Goal: Task Accomplishment & Management: Use online tool/utility

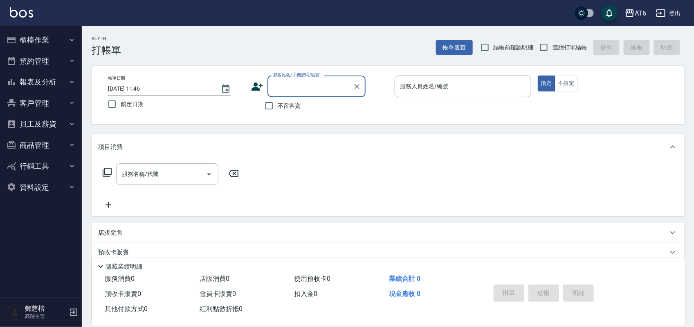
click at [143, 106] on span "鎖定日期" at bounding box center [132, 104] width 23 height 9
click at [121, 106] on input "鎖定日期" at bounding box center [111, 104] width 17 height 17
checkbox input "true"
click at [284, 111] on label "不留客資" at bounding box center [280, 105] width 40 height 17
click at [278, 111] on input "不留客資" at bounding box center [268, 105] width 17 height 17
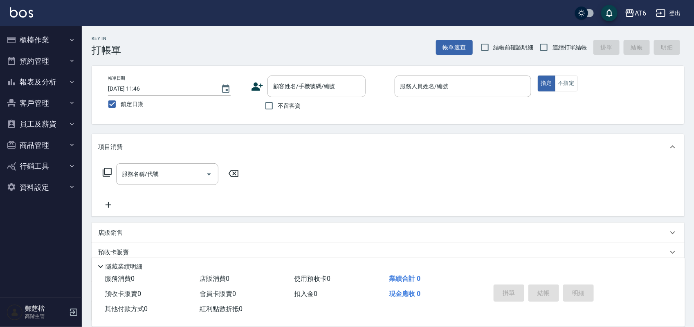
checkbox input "true"
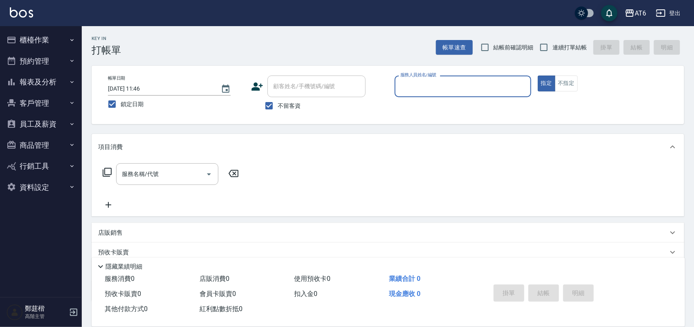
click at [553, 48] on span "連續打單結帳" at bounding box center [569, 47] width 34 height 9
click at [552, 48] on input "連續打單結帳" at bounding box center [543, 47] width 17 height 17
checkbox input "true"
click at [492, 88] on input "服務人員姓名/編號" at bounding box center [462, 86] width 129 height 14
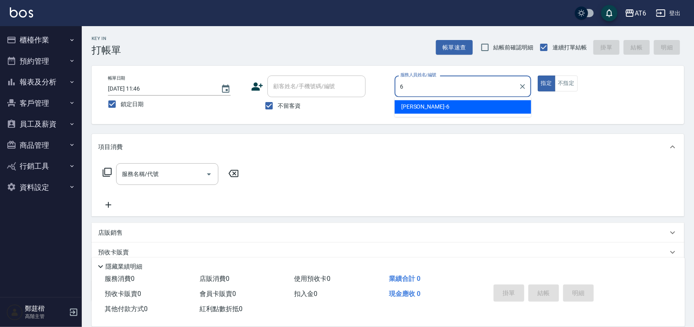
click at [450, 105] on div "[PERSON_NAME] -6" at bounding box center [462, 107] width 137 height 13
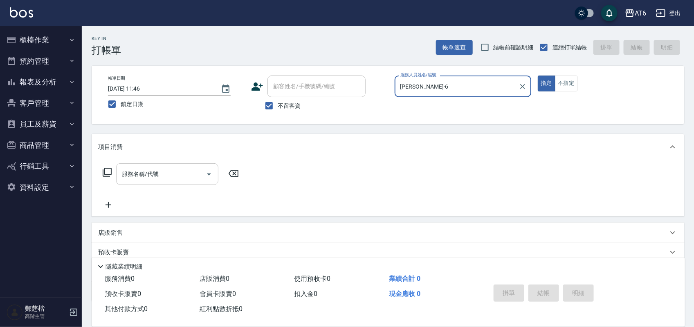
type input "[PERSON_NAME]-6"
click at [137, 178] on input "服務名稱/代號" at bounding box center [161, 174] width 83 height 14
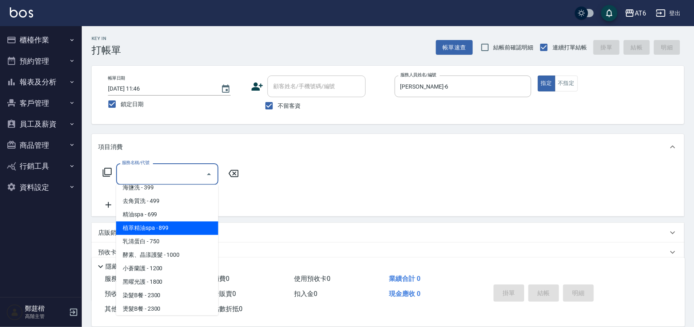
scroll to position [51, 0]
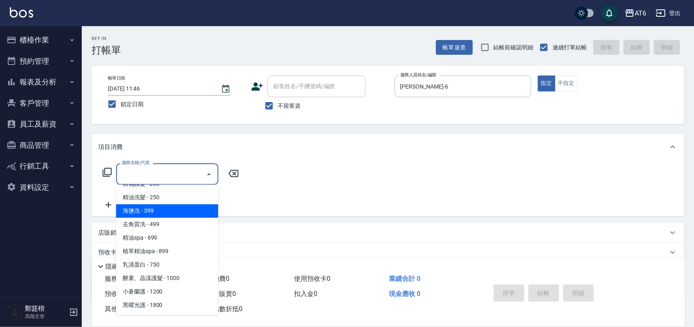
click at [167, 213] on span "海鹽洗 - 399" at bounding box center [167, 211] width 102 height 13
type input "海鹽洗(13)"
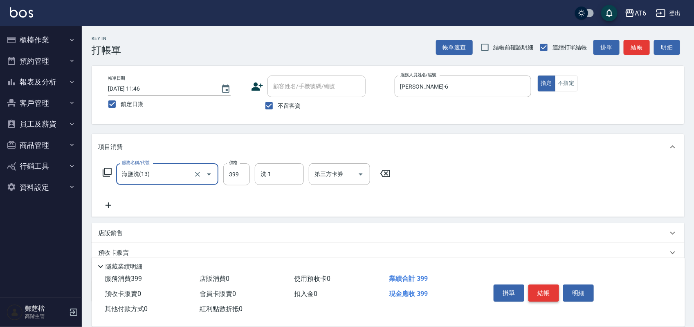
click at [544, 291] on button "結帳" at bounding box center [543, 293] width 31 height 17
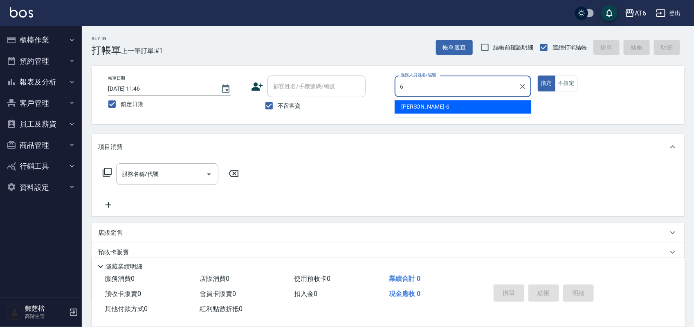
click at [424, 108] on div "[PERSON_NAME] -6" at bounding box center [462, 107] width 137 height 13
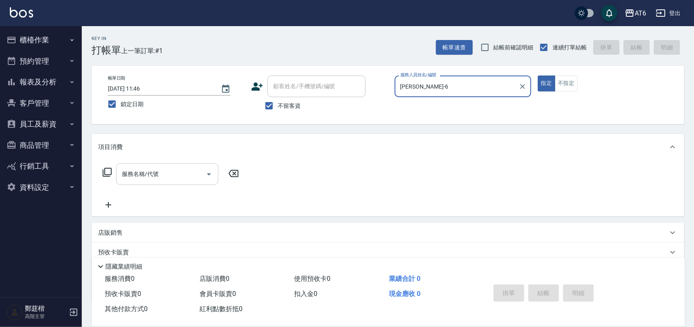
type input "[PERSON_NAME]-6"
click at [162, 174] on input "服務名稱/代號" at bounding box center [161, 174] width 83 height 14
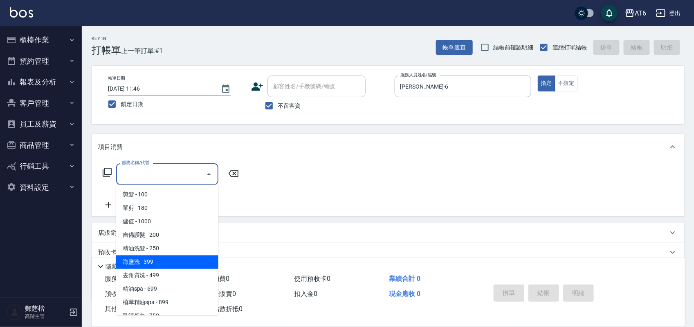
click at [178, 260] on span "海鹽洗 - 399" at bounding box center [167, 262] width 102 height 13
type input "海鹽洗(13)"
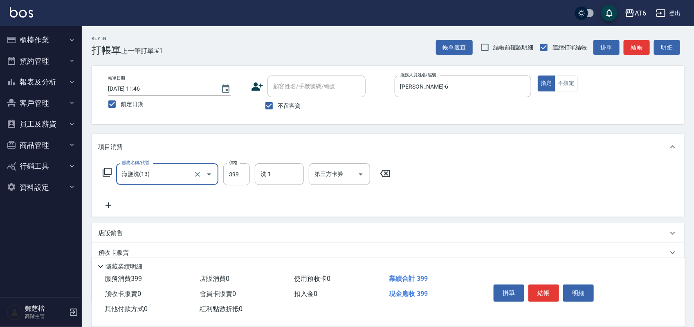
drag, startPoint x: 551, startPoint y: 289, endPoint x: 533, endPoint y: 286, distance: 17.8
click at [550, 289] on button "結帳" at bounding box center [543, 293] width 31 height 17
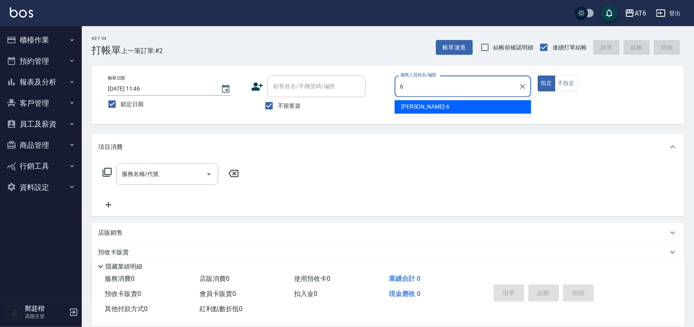
drag, startPoint x: 431, startPoint y: 107, endPoint x: 346, endPoint y: 110, distance: 85.1
click at [430, 108] on div "[PERSON_NAME] -6" at bounding box center [462, 107] width 137 height 13
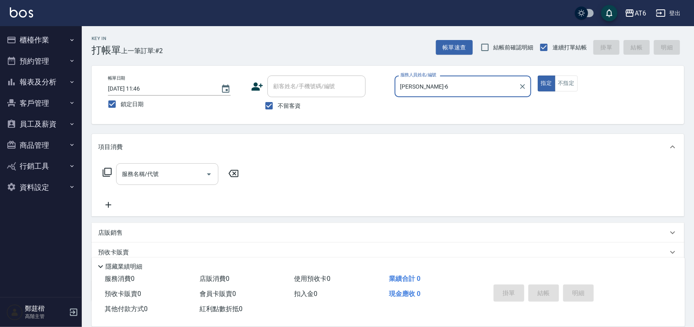
type input "[PERSON_NAME]-6"
click at [175, 174] on input "服務名稱/代號" at bounding box center [161, 174] width 83 height 14
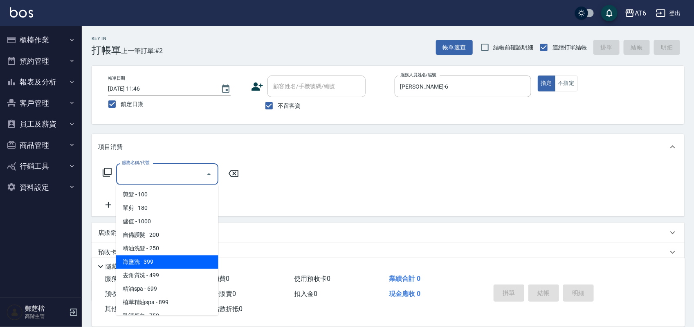
click at [168, 260] on span "海鹽洗 - 399" at bounding box center [167, 262] width 102 height 13
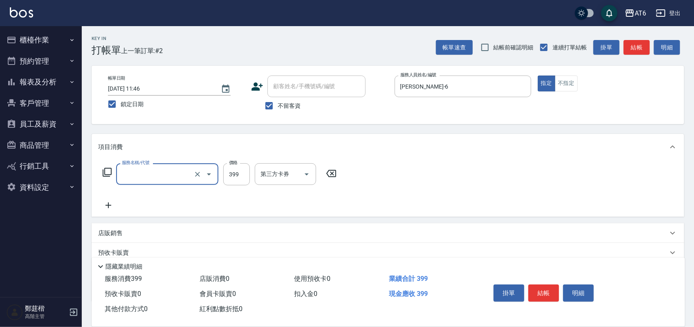
type input "海鹽洗(13)"
click at [360, 175] on icon "Open" at bounding box center [361, 175] width 10 height 10
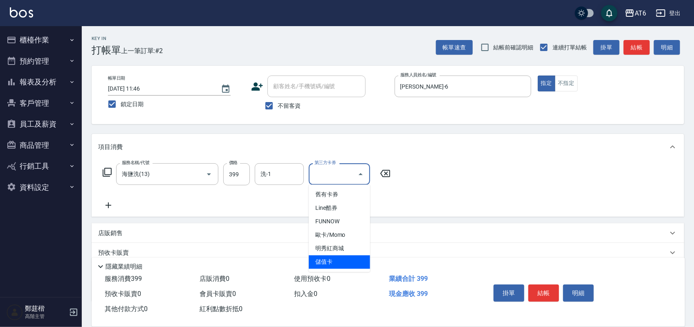
click at [341, 260] on span "儲值卡" at bounding box center [339, 262] width 61 height 13
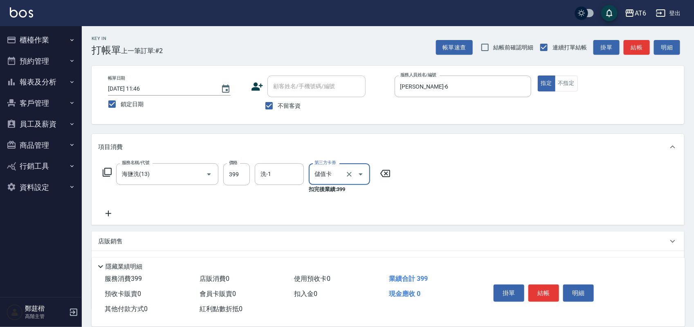
type input "儲值卡"
click at [541, 289] on button "結帳" at bounding box center [543, 293] width 31 height 17
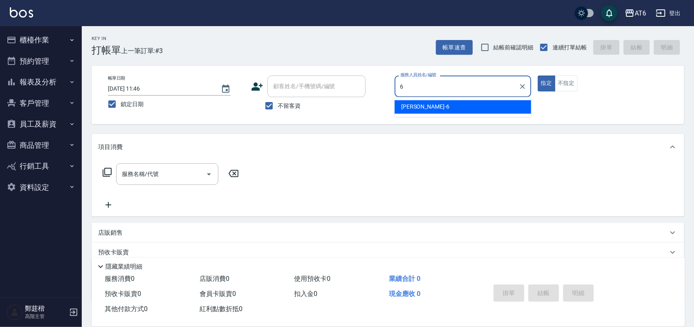
click at [415, 107] on span "[PERSON_NAME] -6" at bounding box center [425, 107] width 48 height 9
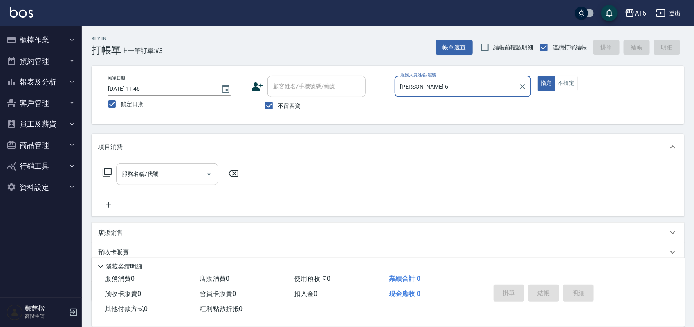
drag, startPoint x: 160, startPoint y: 165, endPoint x: 166, endPoint y: 172, distance: 9.6
click at [162, 168] on div "服務名稱/代號" at bounding box center [167, 174] width 102 height 22
type input "[PERSON_NAME]-6"
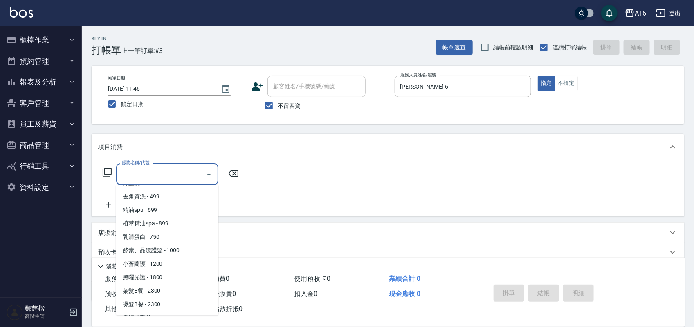
scroll to position [102, 0]
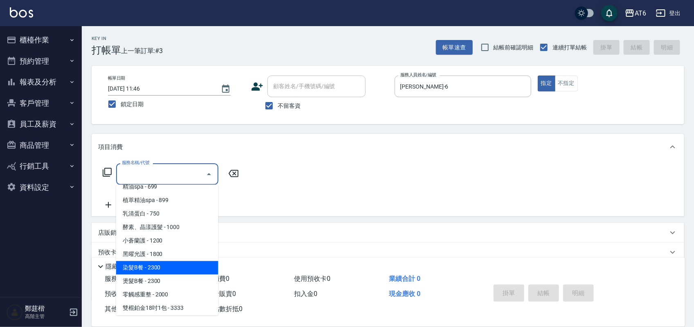
click at [180, 266] on span "染髮B餐 - 2300" at bounding box center [167, 268] width 102 height 13
type input "染髮B餐(32)"
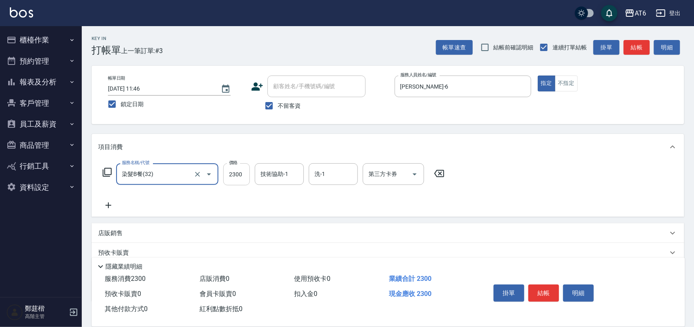
click at [244, 178] on input "2300" at bounding box center [236, 174] width 27 height 22
type input "3000"
click at [116, 203] on icon at bounding box center [108, 206] width 20 height 10
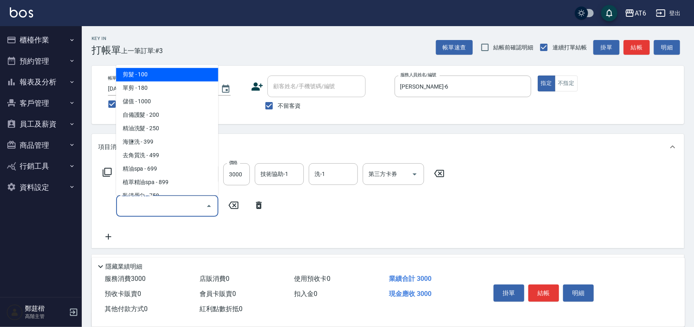
drag, startPoint x: 116, startPoint y: 203, endPoint x: 145, endPoint y: 205, distance: 29.5
click at [144, 205] on input "服務名稱/代號" at bounding box center [161, 206] width 83 height 14
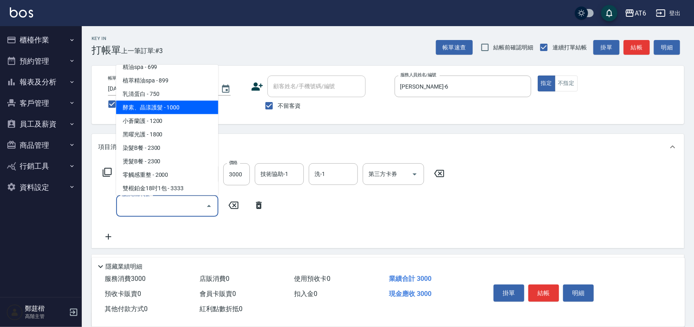
click at [184, 109] on span "酵素、晶漾護髮 - 1000" at bounding box center [167, 107] width 102 height 13
type input "酵素、晶漾護髮(22)"
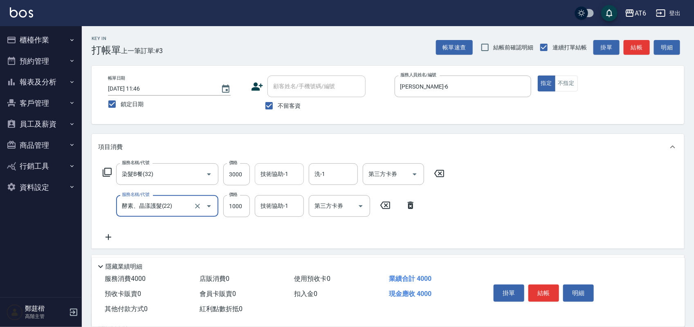
click at [291, 175] on input "技術協助-1" at bounding box center [279, 174] width 42 height 14
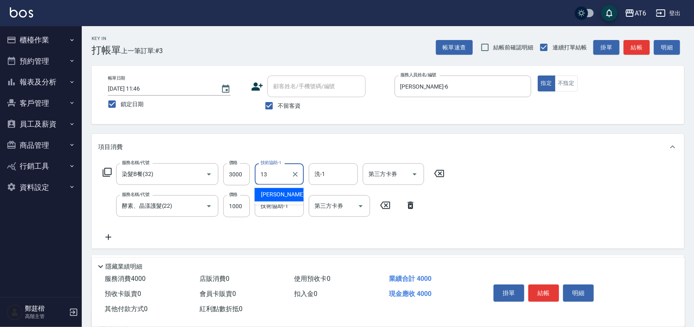
click at [279, 193] on span "阿修 -13" at bounding box center [287, 195] width 52 height 9
type input "阿修-13"
click at [332, 176] on input "洗-1" at bounding box center [333, 174] width 42 height 14
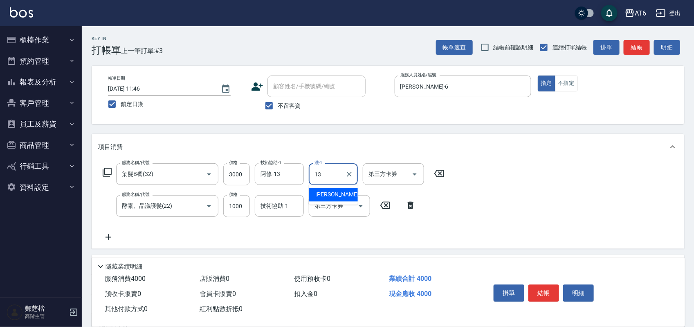
click at [331, 194] on span "阿修 -13" at bounding box center [341, 195] width 52 height 9
type input "阿修-13"
click at [323, 128] on div "Key In 打帳單 上一筆訂單:#3 帳單速查 結帳前確認明細 連續打單結帳 掛單 結帳 明細 帳單日期 [DATE] 11:46 鎖定日期 顧客姓名/手機…" at bounding box center [388, 219] width 612 height 386
click at [188, 205] on input "酵素、晶漾護髮(22)" at bounding box center [156, 206] width 72 height 14
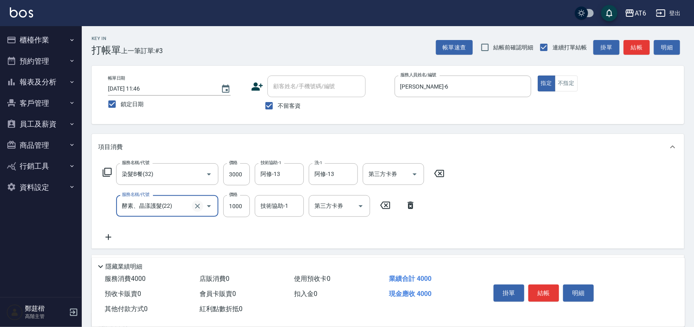
click at [199, 205] on icon "Clear" at bounding box center [197, 206] width 5 height 5
click at [183, 205] on input "服務名稱/代號" at bounding box center [156, 206] width 72 height 14
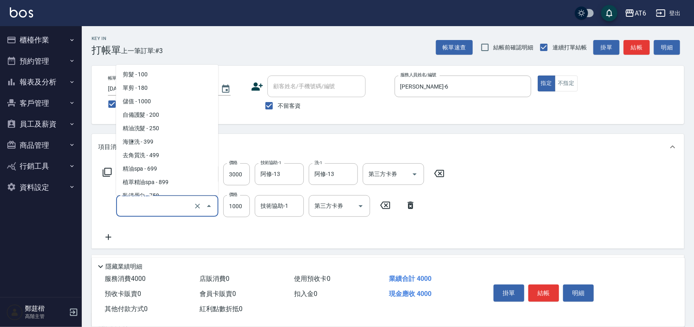
scroll to position [21, 0]
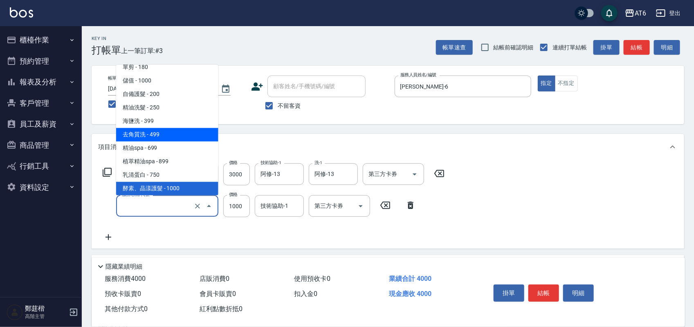
click at [172, 134] on span "去角質洗 - 499" at bounding box center [167, 134] width 102 height 13
type input "去角質洗(14)"
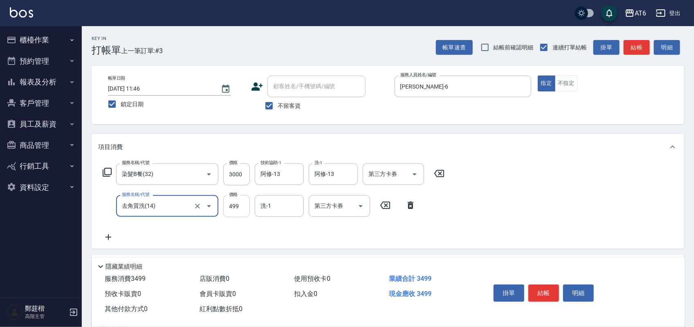
click at [242, 208] on input "499" at bounding box center [236, 206] width 27 height 22
type input "1000"
click at [287, 211] on input "洗-1" at bounding box center [279, 206] width 42 height 14
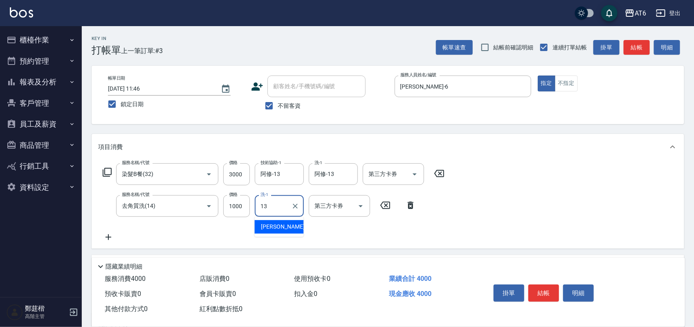
click at [281, 226] on div "阿修 -13" at bounding box center [279, 226] width 49 height 13
type input "阿修-13"
click at [287, 129] on div "Key In 打帳單 上一筆訂單:#3 帳單速查 結帳前確認明細 連續打單結帳 掛單 結帳 明細 帳單日期 [DATE] 11:46 鎖定日期 顧客姓名/手機…" at bounding box center [388, 219] width 612 height 386
click at [189, 212] on input "去角質洗(14)" at bounding box center [156, 206] width 72 height 14
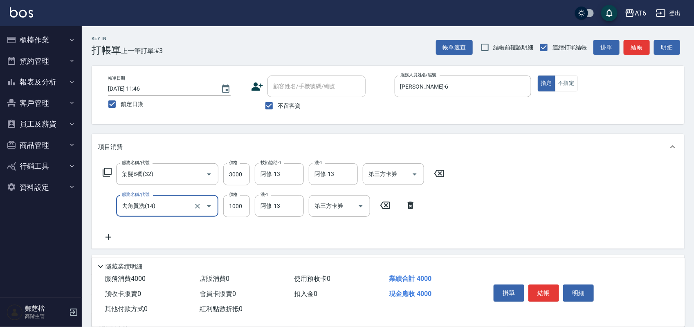
click at [191, 207] on input "去角質洗(14)" at bounding box center [156, 206] width 72 height 14
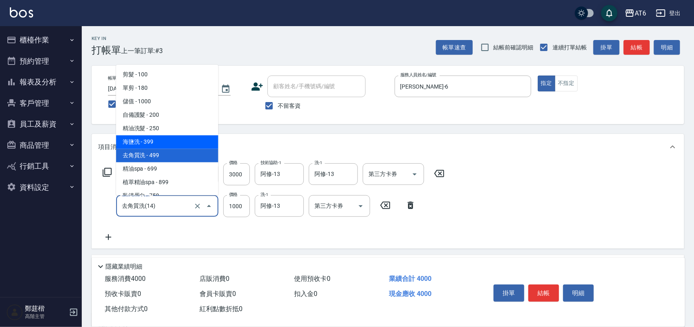
click at [165, 139] on span "海鹽洗 - 399" at bounding box center [167, 141] width 102 height 13
type input "海鹽洗(13)"
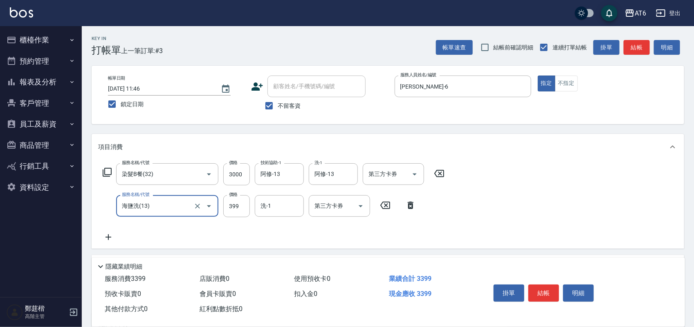
click at [181, 204] on input "海鹽洗(13)" at bounding box center [156, 206] width 72 height 14
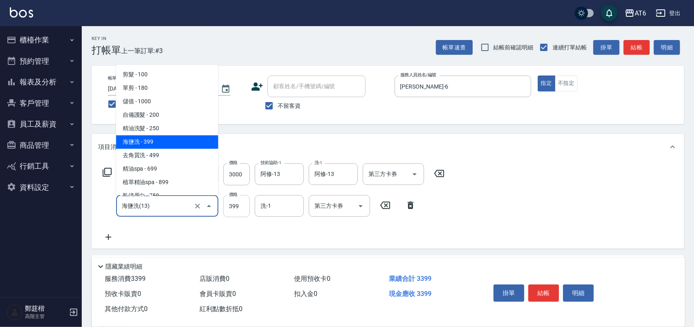
click at [245, 214] on input "399" at bounding box center [236, 206] width 27 height 22
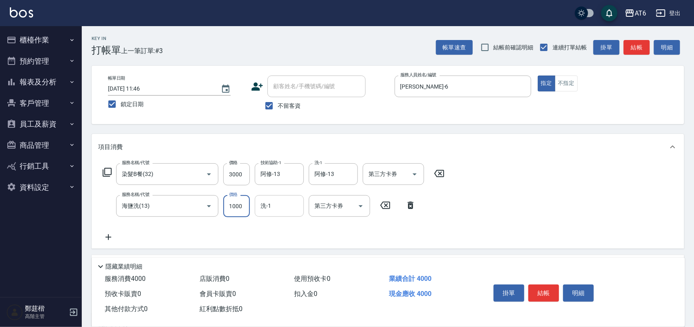
type input "1000"
click at [291, 206] on input "洗-1" at bounding box center [279, 206] width 42 height 14
click at [278, 226] on span "阿修 -13" at bounding box center [287, 227] width 52 height 9
type input "阿修-13"
click at [547, 291] on button "結帳" at bounding box center [543, 293] width 31 height 17
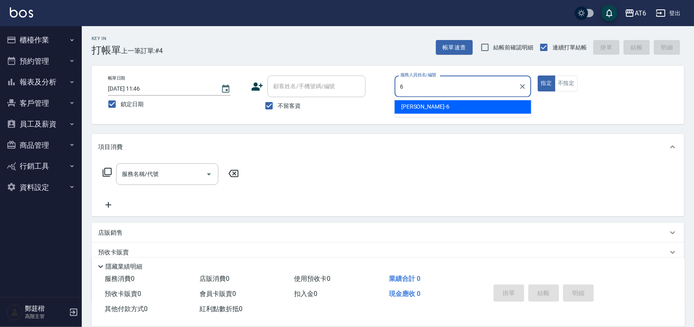
click at [405, 105] on span "[PERSON_NAME] -6" at bounding box center [425, 107] width 48 height 9
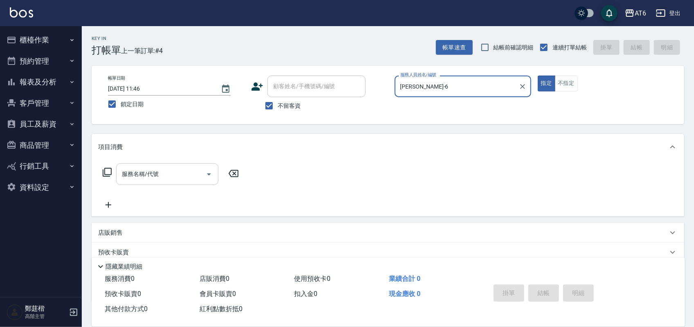
drag, startPoint x: 152, startPoint y: 182, endPoint x: 159, endPoint y: 182, distance: 6.9
click at [154, 182] on div "服務名稱/代號" at bounding box center [167, 174] width 102 height 22
type input "[PERSON_NAME]-6"
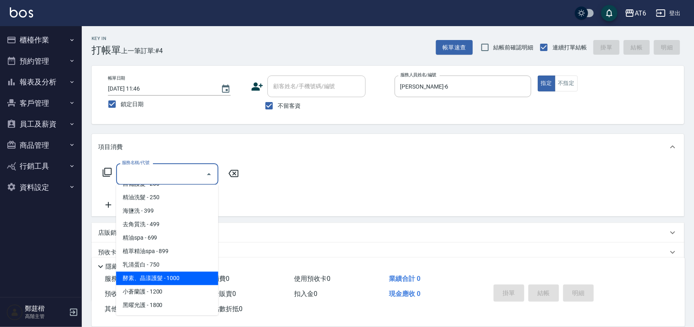
scroll to position [102, 0]
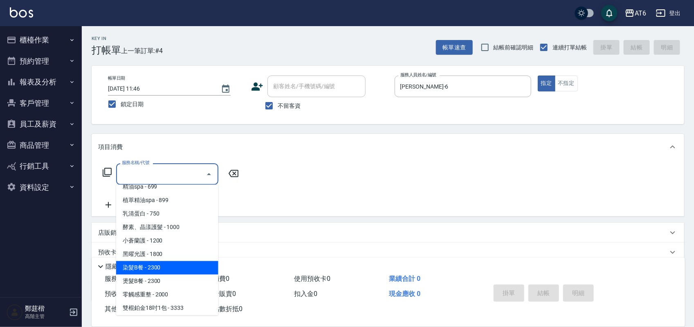
click at [186, 268] on span "染髮B餐 - 2300" at bounding box center [167, 268] width 102 height 13
type input "染髮B餐(32)"
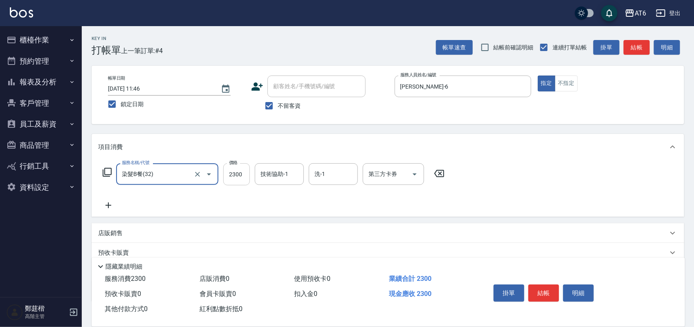
click at [241, 184] on input "2300" at bounding box center [236, 174] width 27 height 22
type input "3000"
click at [107, 205] on icon at bounding box center [108, 206] width 6 height 6
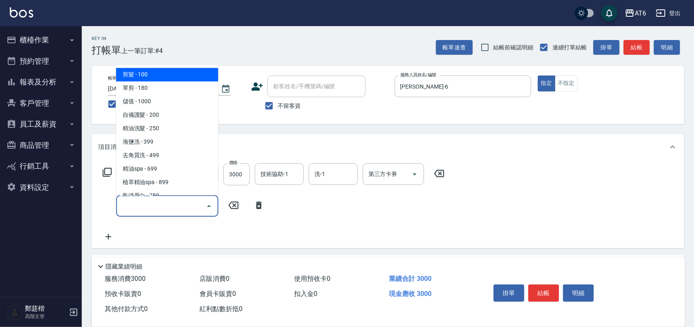
click at [146, 206] on input "服務名稱/代號" at bounding box center [161, 206] width 83 height 14
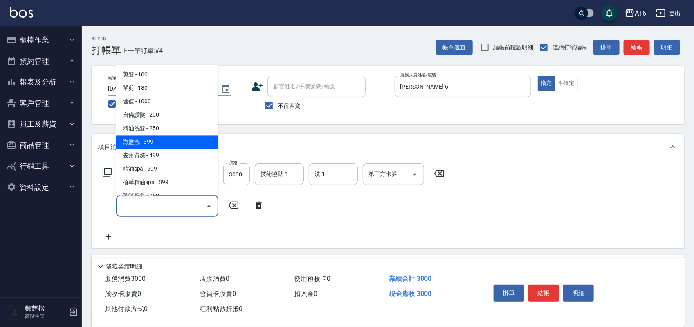
click at [168, 144] on span "海鹽洗 - 399" at bounding box center [167, 141] width 102 height 13
type input "海鹽洗(13)"
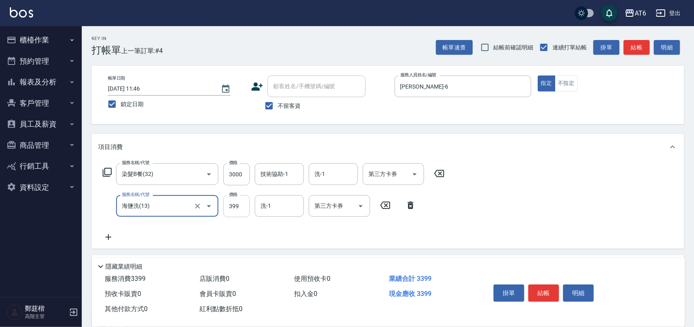
click at [240, 211] on input "399" at bounding box center [236, 206] width 27 height 22
type input "1000"
click at [292, 174] on input "技術協助-1" at bounding box center [279, 174] width 42 height 14
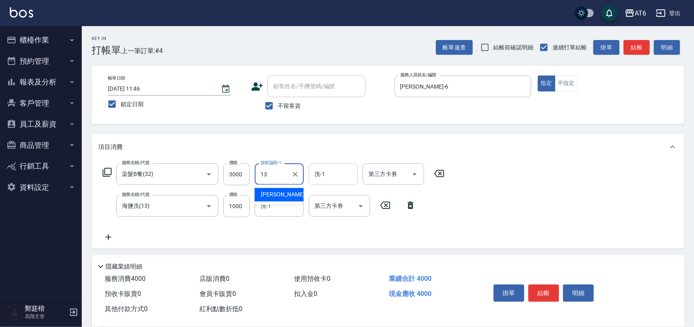
drag, startPoint x: 296, startPoint y: 191, endPoint x: 339, endPoint y: 176, distance: 46.3
click at [296, 192] on div "阿修 -13" at bounding box center [279, 194] width 49 height 13
type input "阿修-13"
click at [340, 176] on input "洗-1" at bounding box center [333, 174] width 42 height 14
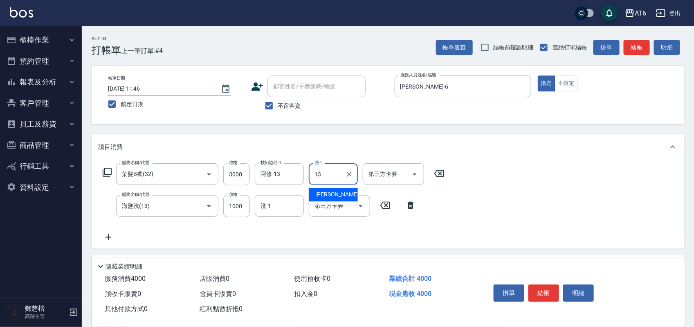
click at [331, 195] on span "阿修 -13" at bounding box center [341, 195] width 52 height 9
type input "阿修-13"
click at [286, 201] on input "洗-1" at bounding box center [279, 206] width 42 height 14
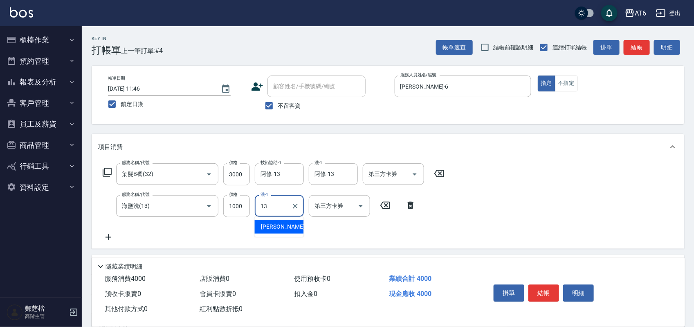
click at [288, 230] on div "阿修 -13" at bounding box center [279, 226] width 49 height 13
type input "阿修-13"
click at [542, 289] on button "結帳" at bounding box center [543, 293] width 31 height 17
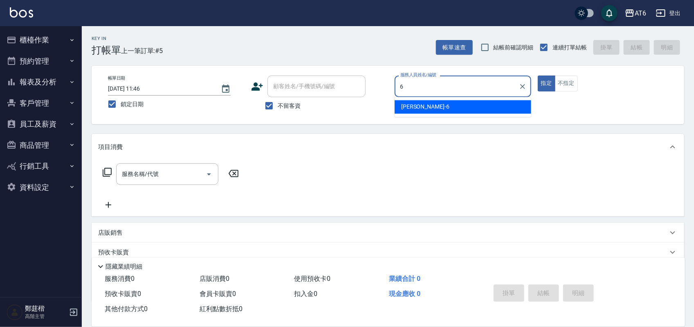
click at [420, 105] on span "[PERSON_NAME] -6" at bounding box center [425, 107] width 48 height 9
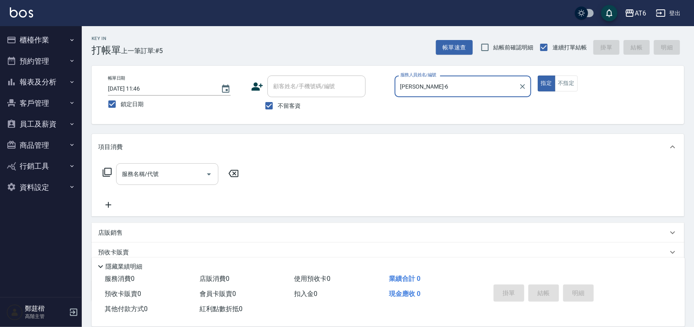
type input "[PERSON_NAME]-6"
click at [184, 171] on input "服務名稱/代號" at bounding box center [161, 174] width 83 height 14
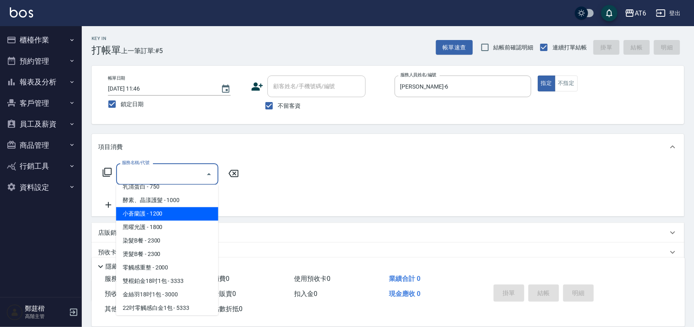
scroll to position [153, 0]
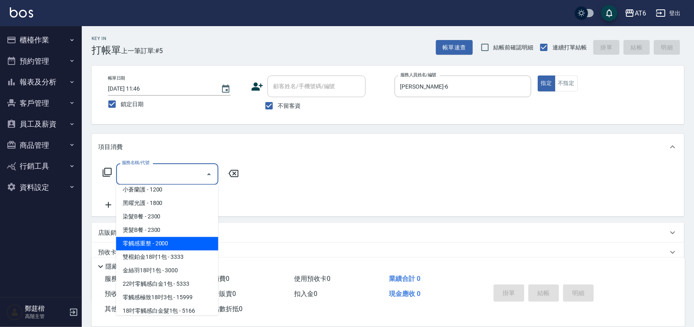
click at [173, 241] on span "零觸感重整 - 2000" at bounding box center [167, 243] width 102 height 13
type input "零觸感重整(51)"
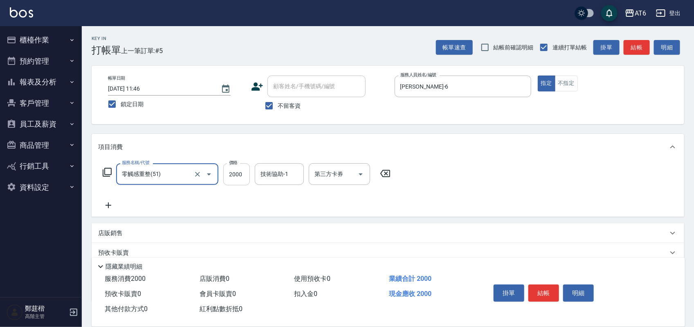
click at [236, 179] on input "2000" at bounding box center [236, 174] width 27 height 22
type input "4000"
click at [283, 177] on div "技術協助-1 技術協助-1" at bounding box center [279, 174] width 49 height 22
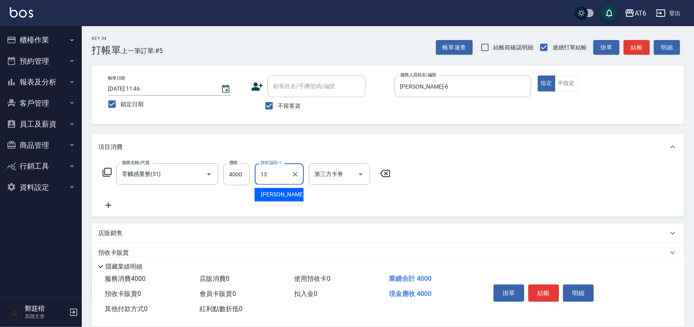
click at [266, 195] on span "阿修 -13" at bounding box center [287, 195] width 52 height 9
type input "阿修-13"
click at [113, 204] on icon at bounding box center [108, 206] width 20 height 10
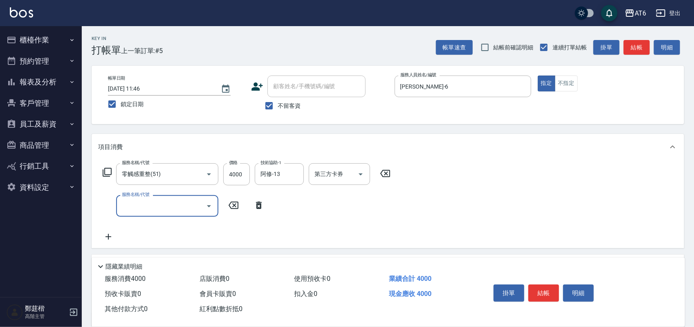
click at [150, 206] on input "服務名稱/代號" at bounding box center [161, 206] width 83 height 14
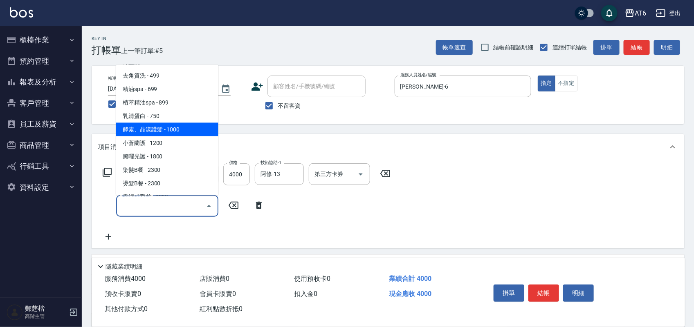
scroll to position [102, 0]
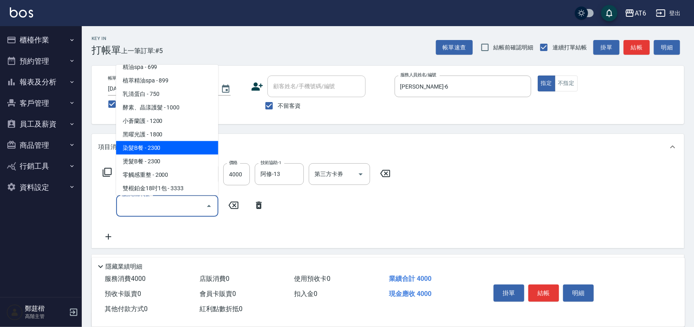
click at [166, 150] on span "染髮B餐 - 2300" at bounding box center [167, 147] width 102 height 13
type input "染髮B餐(32)"
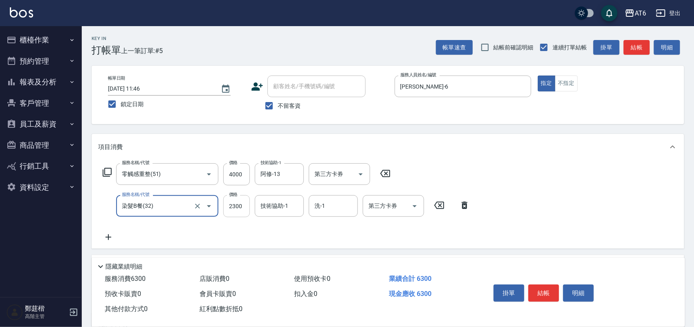
click at [245, 210] on input "2300" at bounding box center [236, 206] width 27 height 22
type input "3000"
click at [296, 208] on input "技術協助-1" at bounding box center [279, 206] width 42 height 14
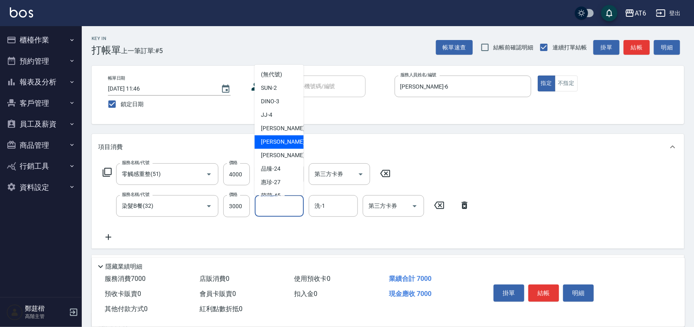
click at [282, 214] on div "技術協助-1" at bounding box center [279, 206] width 49 height 22
click at [284, 213] on input "技術協助-1" at bounding box center [279, 206] width 42 height 14
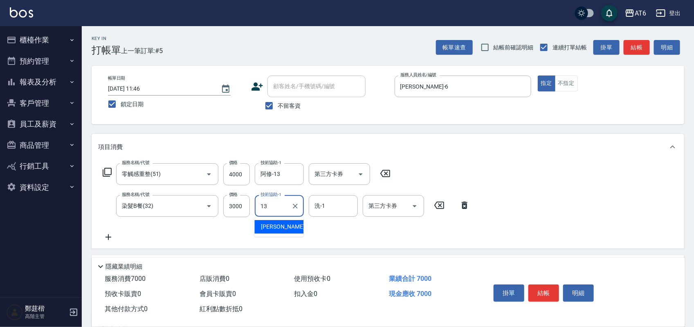
drag, startPoint x: 283, startPoint y: 224, endPoint x: 309, endPoint y: 218, distance: 26.4
click at [282, 224] on div "阿修 -13" at bounding box center [279, 226] width 49 height 13
type input "阿修-13"
click at [330, 207] on input "洗-1" at bounding box center [333, 206] width 42 height 14
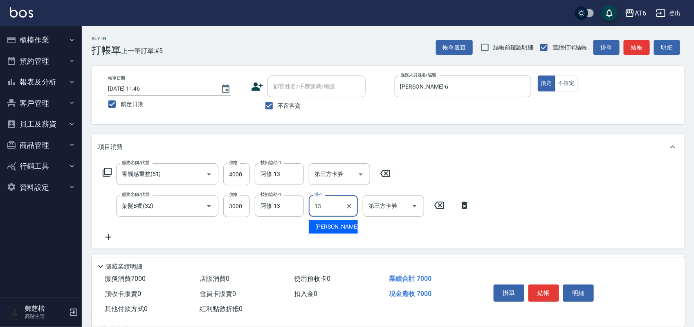
click at [332, 226] on span "阿修 -13" at bounding box center [341, 227] width 52 height 9
type input "阿修-13"
click at [396, 128] on div "Key In 打帳單 上一筆訂單:#5 帳單速查 結帳前確認明細 連續打單結帳 掛單 結帳 明細 帳單日期 [DATE] 11:46 鎖定日期 顧客姓名/手機…" at bounding box center [388, 219] width 612 height 386
click at [546, 288] on button "結帳" at bounding box center [543, 293] width 31 height 17
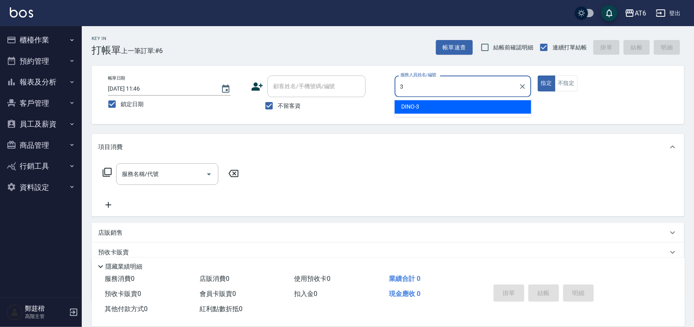
click at [422, 103] on div "DINO -3" at bounding box center [462, 107] width 137 height 13
type input "DINO-3"
click at [567, 86] on button "不指定" at bounding box center [566, 84] width 23 height 16
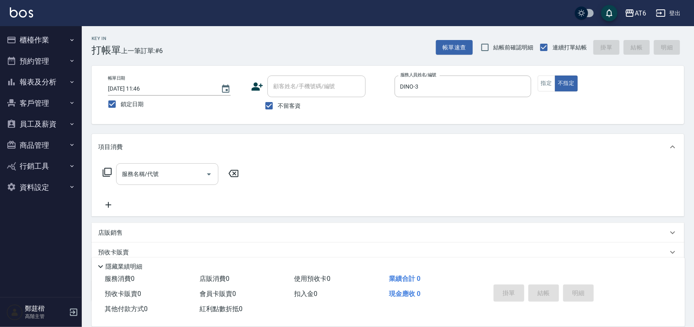
click at [180, 170] on input "服務名稱/代號" at bounding box center [161, 174] width 83 height 14
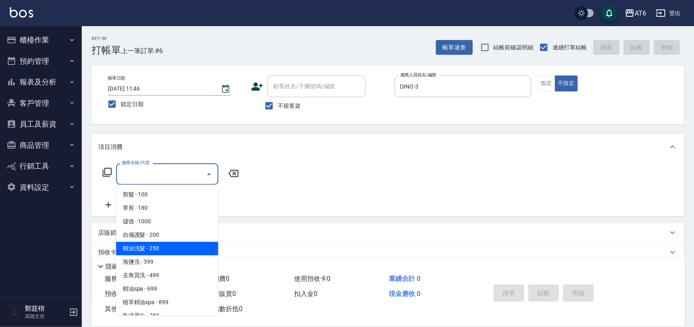
click at [170, 250] on span "精油洗髮 - 250" at bounding box center [167, 248] width 102 height 13
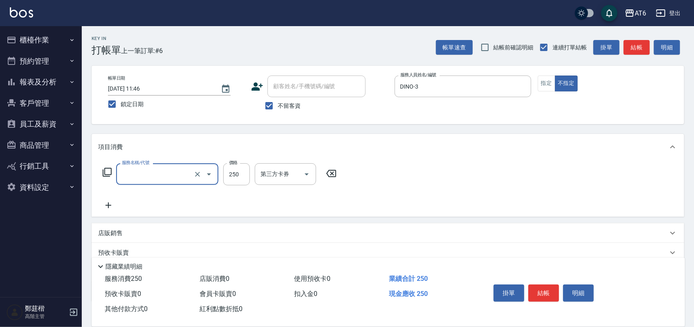
type input "精油洗髮(12)"
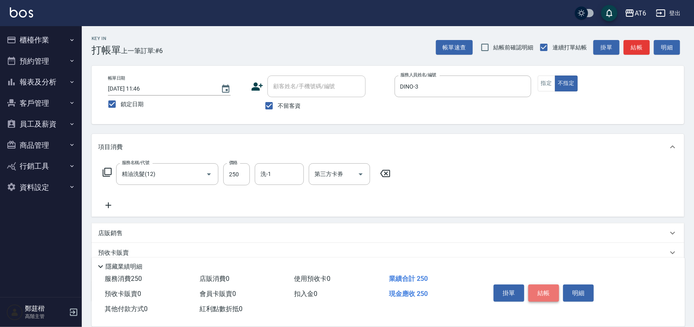
click at [540, 295] on button "結帳" at bounding box center [543, 293] width 31 height 17
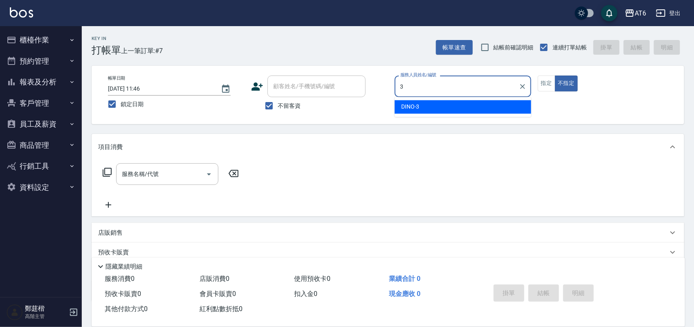
click at [425, 113] on div "DINO -3" at bounding box center [462, 107] width 137 height 13
type input "DINO-3"
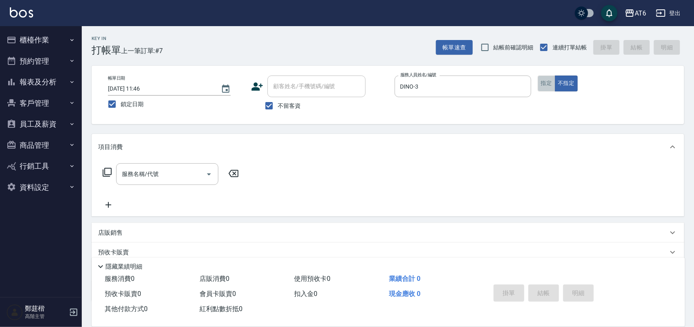
click at [546, 87] on button "指定" at bounding box center [546, 84] width 18 height 16
click at [198, 176] on input "服務名稱/代號" at bounding box center [161, 174] width 83 height 14
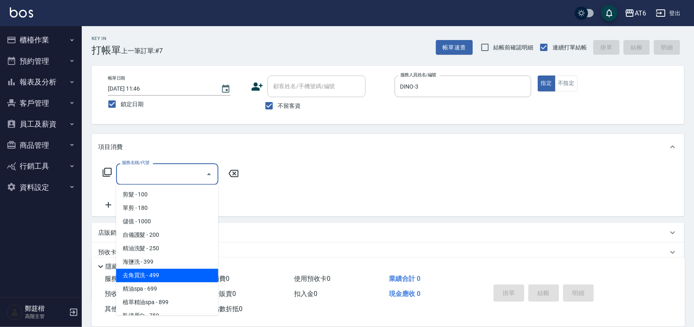
click at [188, 272] on span "去角質洗 - 499" at bounding box center [167, 275] width 102 height 13
type input "去角質洗(14)"
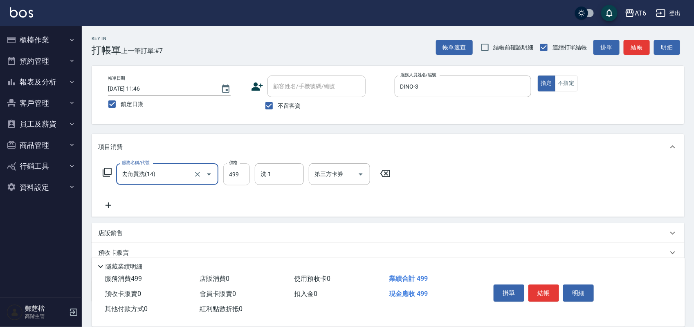
click at [248, 177] on input "499" at bounding box center [236, 174] width 27 height 22
type input "500"
drag, startPoint x: 533, startPoint y: 287, endPoint x: 522, endPoint y: 283, distance: 11.9
click at [533, 287] on button "結帳" at bounding box center [543, 293] width 31 height 17
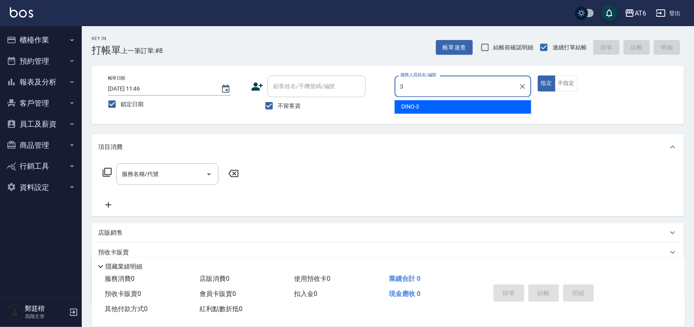
click at [440, 109] on div "DINO -3" at bounding box center [462, 107] width 137 height 13
type input "DINO-3"
click at [172, 169] on input "服務名稱/代號" at bounding box center [161, 174] width 83 height 14
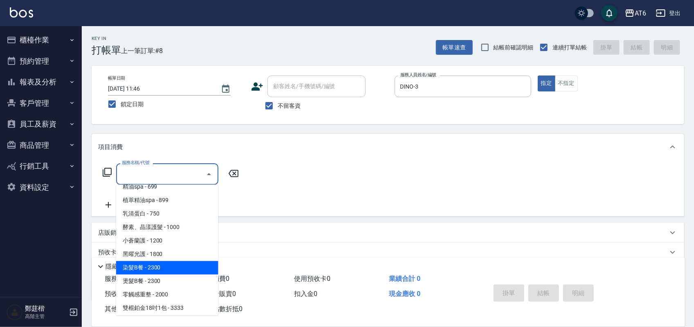
click at [173, 264] on span "染髮B餐 - 2300" at bounding box center [167, 268] width 102 height 13
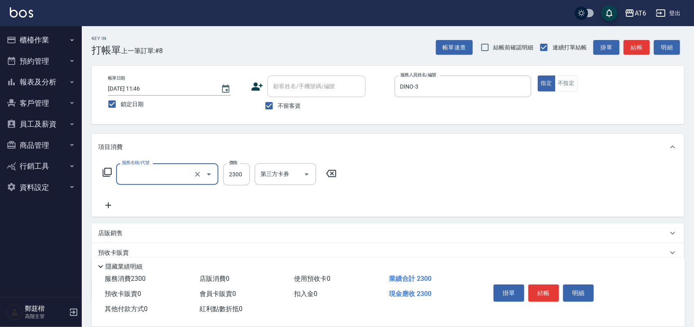
type input "染髮B餐(32)"
click at [236, 176] on input "2300" at bounding box center [236, 174] width 27 height 22
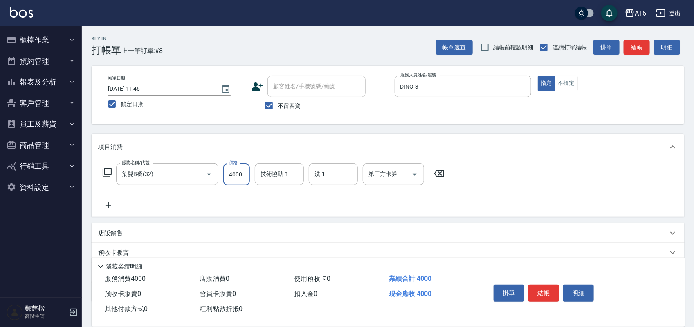
type input "4000"
click at [112, 229] on p "店販銷售" at bounding box center [110, 233] width 25 height 9
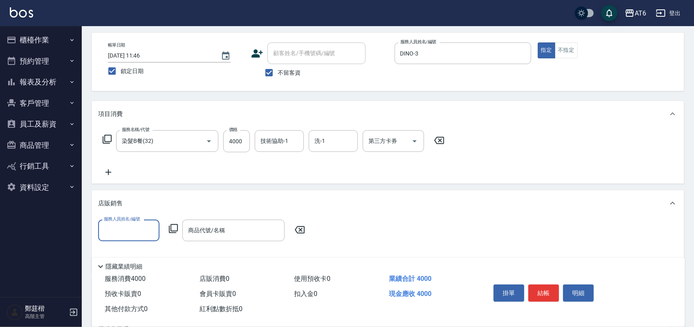
scroll to position [51, 0]
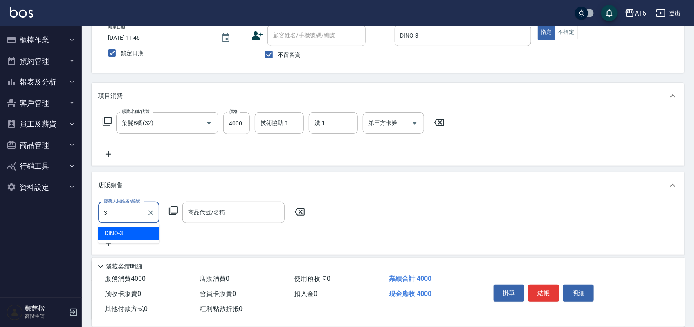
click at [138, 230] on div "DINO -3" at bounding box center [128, 233] width 61 height 13
type input "DINO-3"
click at [208, 216] on div "商品代號/名稱 商品代號/名稱" at bounding box center [233, 213] width 102 height 22
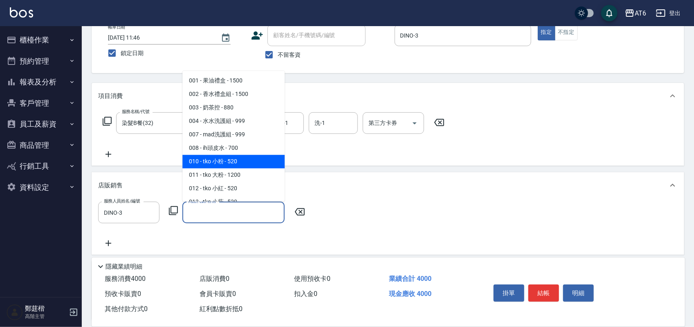
click at [246, 162] on span "010 - tko 小粉 - 520" at bounding box center [233, 161] width 102 height 13
type input "tko 小粉"
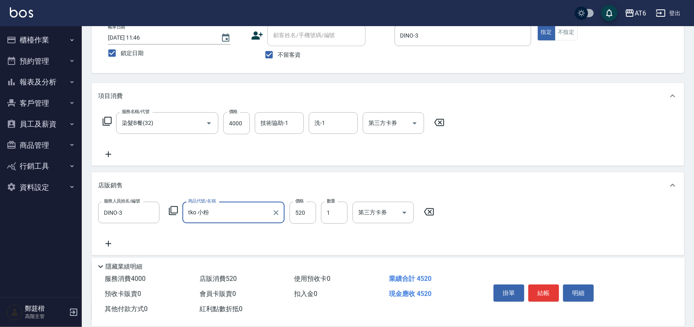
click at [115, 244] on icon at bounding box center [108, 244] width 20 height 10
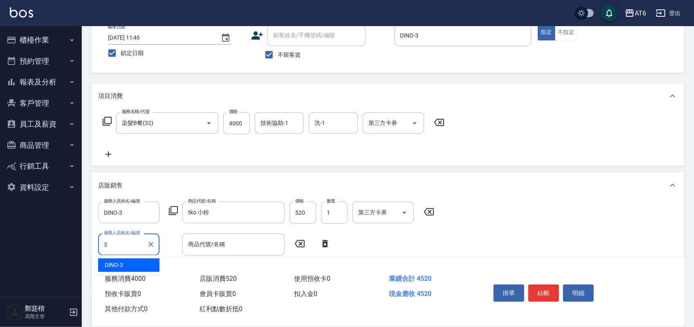
click at [135, 260] on div "DINO -3" at bounding box center [128, 265] width 61 height 13
type input "DINO-3"
click at [238, 240] on input "商品代號/名稱" at bounding box center [233, 244] width 95 height 14
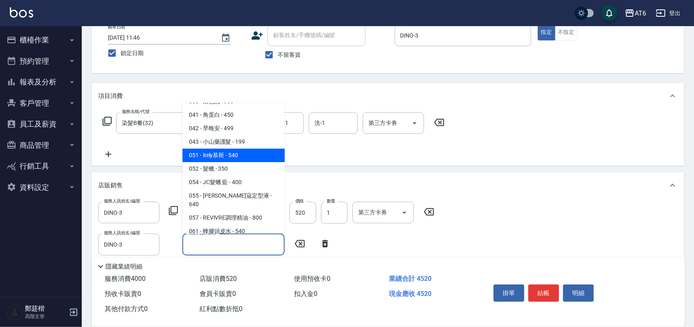
scroll to position [255, 0]
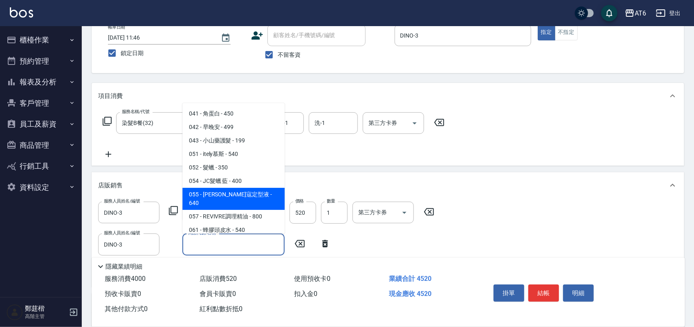
click at [254, 191] on span "055 - [PERSON_NAME]寇定型液 - 640" at bounding box center [233, 199] width 102 height 22
type input "[PERSON_NAME]寇定型液"
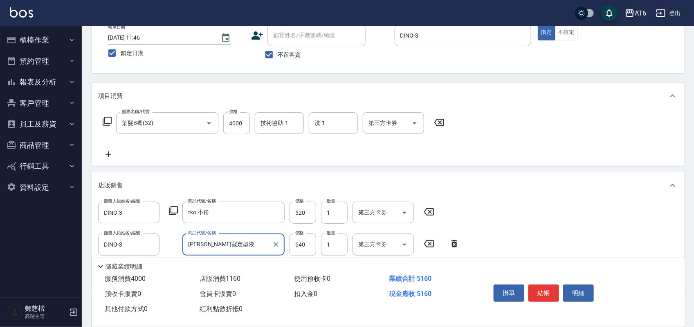
scroll to position [102, 0]
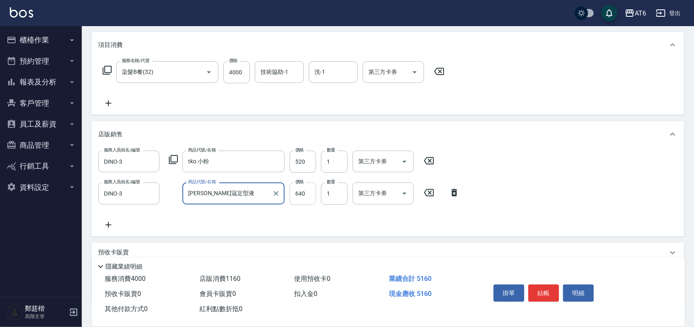
click at [309, 192] on input "640" at bounding box center [302, 194] width 27 height 22
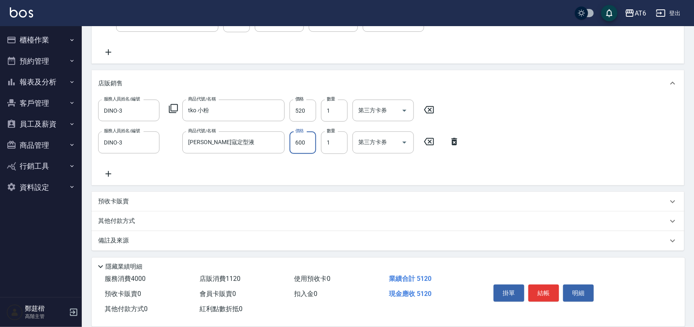
type input "600"
click at [112, 176] on icon at bounding box center [108, 174] width 20 height 10
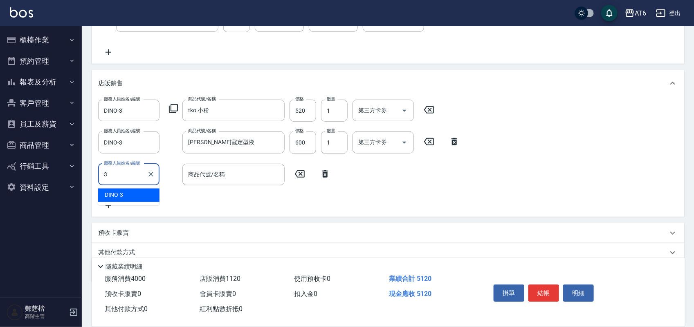
click at [128, 191] on div "DINO -3" at bounding box center [128, 195] width 61 height 13
type input "DINO-3"
click at [190, 179] on input "商品代號/名稱" at bounding box center [233, 175] width 95 height 14
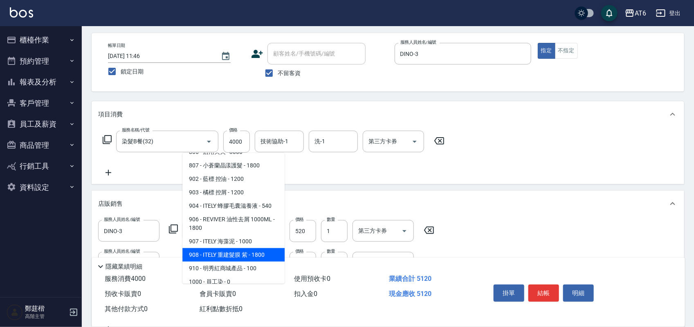
scroll to position [536, 0]
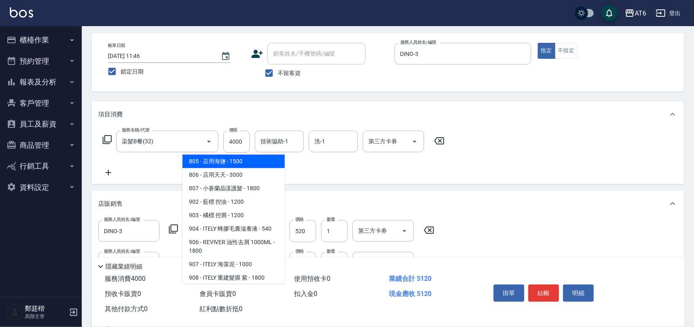
click at [226, 158] on span "805 - 店用海鹽 - 1500" at bounding box center [233, 161] width 102 height 13
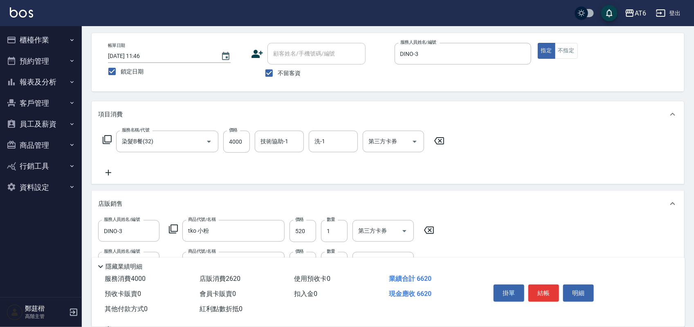
type input "店用海鹽"
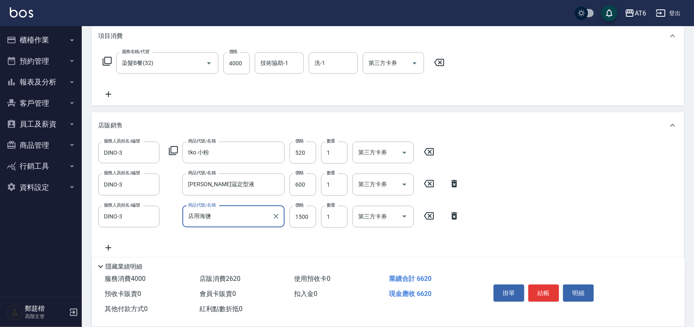
scroll to position [135, 0]
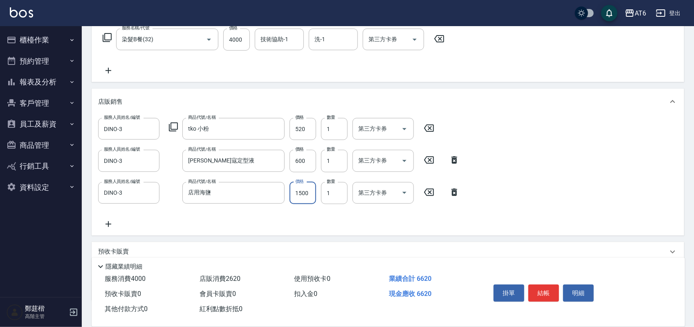
click at [309, 193] on input "1500" at bounding box center [302, 193] width 27 height 22
type input "1600"
click at [372, 238] on div "項目消費 服務名稱/代號 染髮B餐(32) 服務名稱/代號 價格 4000 價格 技術協助-1 技術協助-1 洗-1 洗-1 第三方卡券 第三方卡券 店販銷售…" at bounding box center [388, 150] width 592 height 302
click at [542, 291] on button "結帳" at bounding box center [543, 293] width 31 height 17
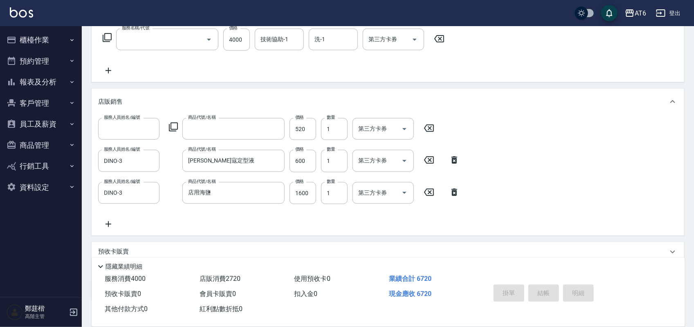
scroll to position [0, 0]
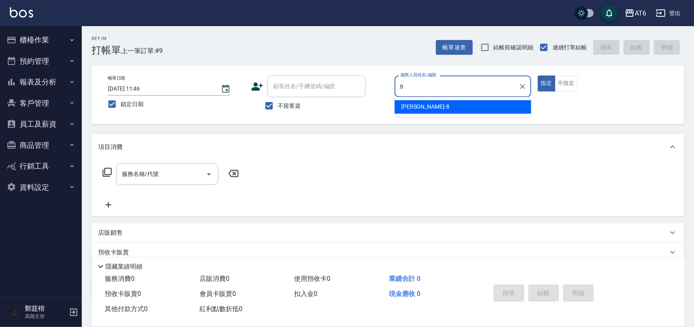
click at [401, 104] on span "[PERSON_NAME] -8" at bounding box center [425, 107] width 48 height 9
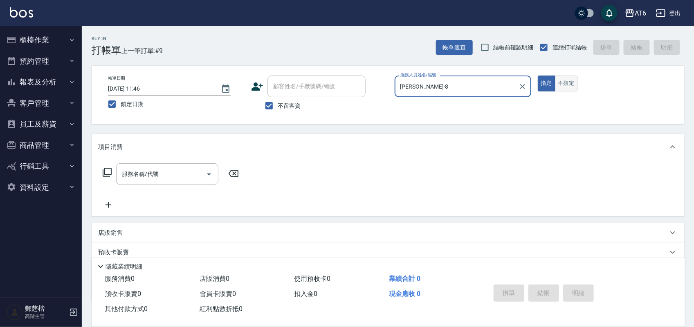
type input "[PERSON_NAME]-8"
click at [573, 89] on button "不指定" at bounding box center [566, 84] width 23 height 16
click at [137, 175] on div "服務名稱/代號 服務名稱/代號" at bounding box center [167, 174] width 102 height 22
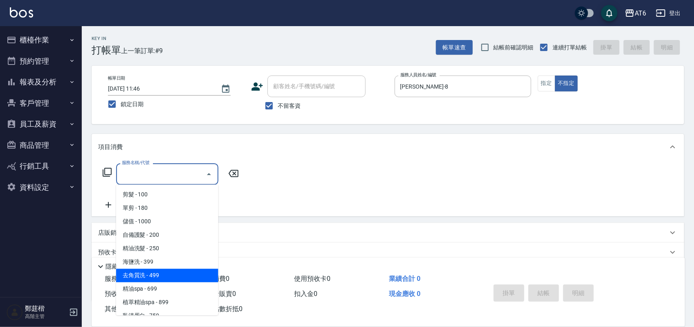
click at [168, 272] on span "去角質洗 - 499" at bounding box center [167, 275] width 102 height 13
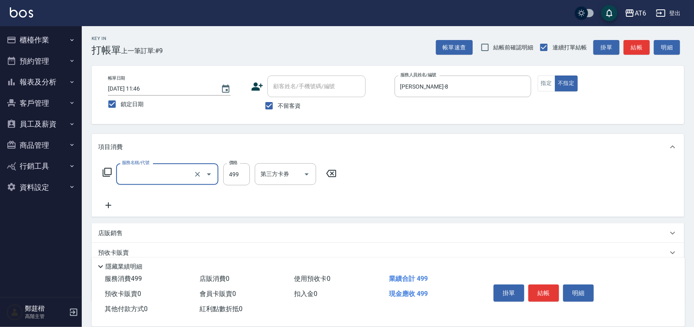
type input "去角質洗(14)"
click at [239, 177] on input "499" at bounding box center [236, 174] width 27 height 22
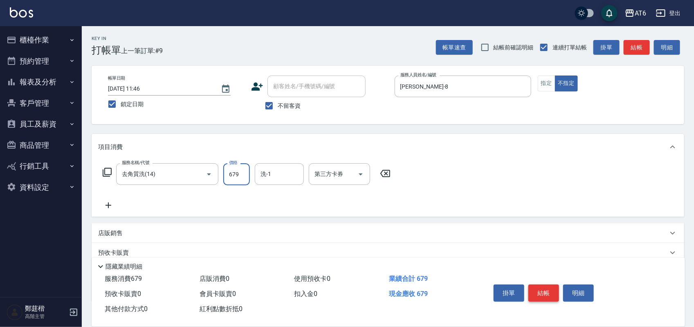
type input "679"
click at [537, 289] on button "結帳" at bounding box center [543, 293] width 31 height 17
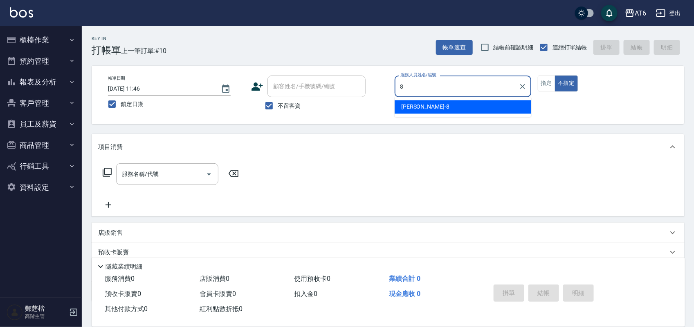
click at [412, 109] on span "[PERSON_NAME] -8" at bounding box center [425, 107] width 48 height 9
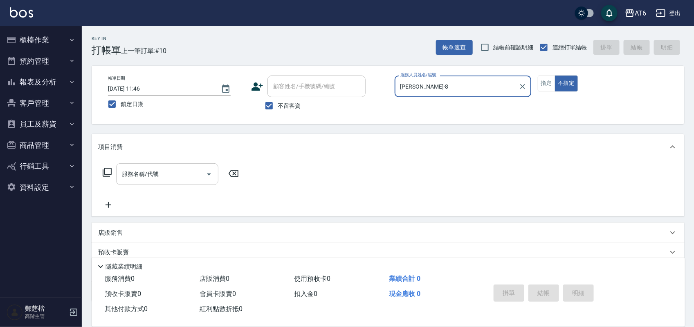
click at [132, 184] on div "服務名稱/代號" at bounding box center [167, 174] width 102 height 22
type input "[PERSON_NAME]-8"
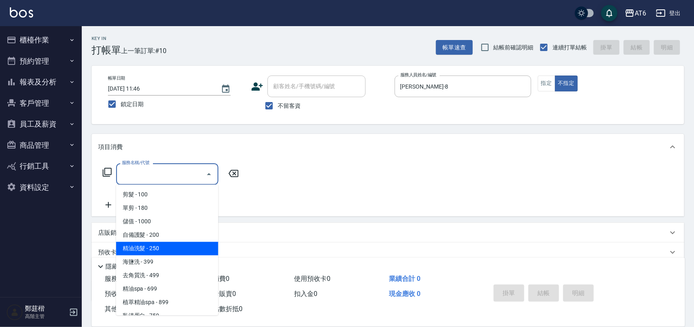
click at [178, 248] on span "精油洗髮 - 250" at bounding box center [167, 248] width 102 height 13
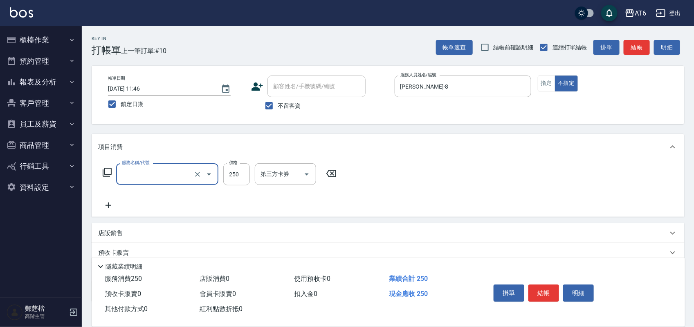
type input "精油洗髮(12)"
click at [250, 179] on div "服務名稱/代號 精油洗髮(12) 服務名稱/代號 價格 250 價格 洗-1 洗-1 第三方卡券 第三方卡券" at bounding box center [246, 174] width 297 height 22
click at [242, 177] on input "250" at bounding box center [236, 174] width 27 height 22
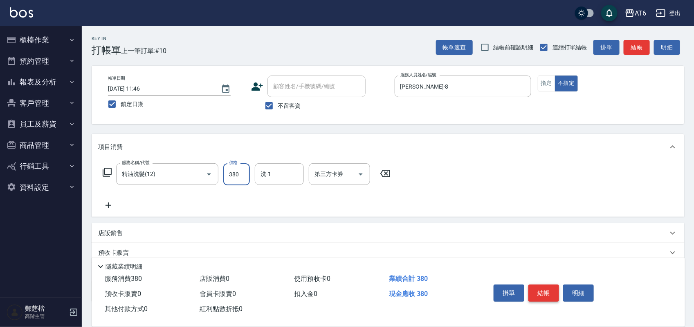
type input "380"
drag, startPoint x: 542, startPoint y: 288, endPoint x: 522, endPoint y: 284, distance: 20.8
click at [542, 288] on button "結帳" at bounding box center [543, 293] width 31 height 17
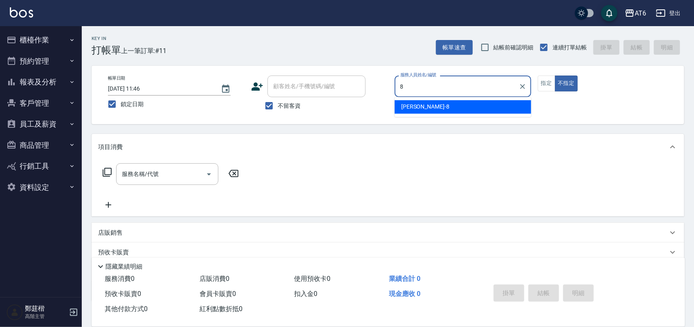
click at [417, 112] on div "[PERSON_NAME] -8" at bounding box center [462, 107] width 137 height 13
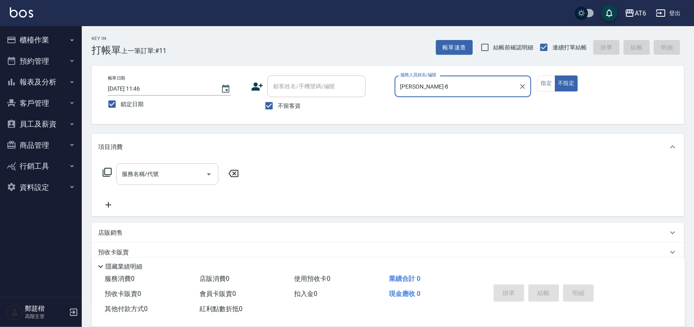
type input "[PERSON_NAME]-8"
click at [182, 171] on input "服務名稱/代號" at bounding box center [161, 174] width 83 height 14
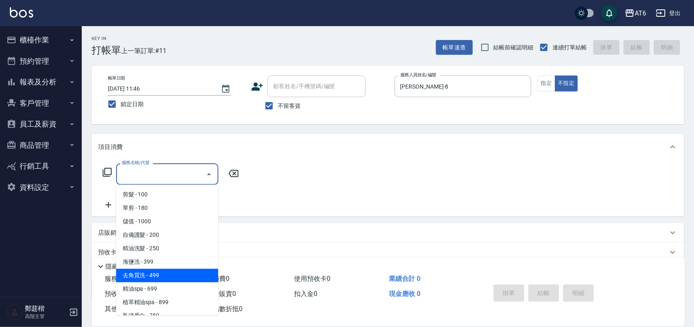
click at [183, 278] on span "去角質洗 - 499" at bounding box center [167, 275] width 102 height 13
type input "去角質洗(14)"
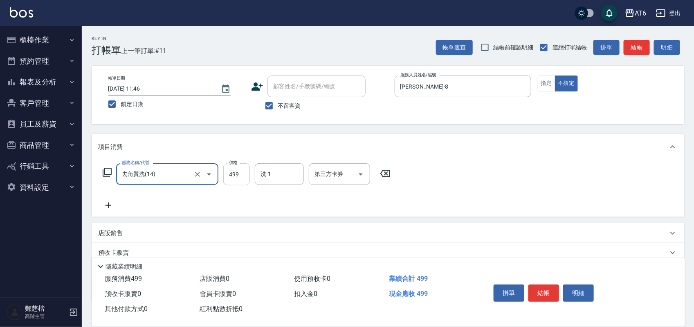
click at [242, 180] on input "499" at bounding box center [236, 174] width 27 height 22
type input "549"
click at [543, 285] on button "結帳" at bounding box center [543, 293] width 31 height 17
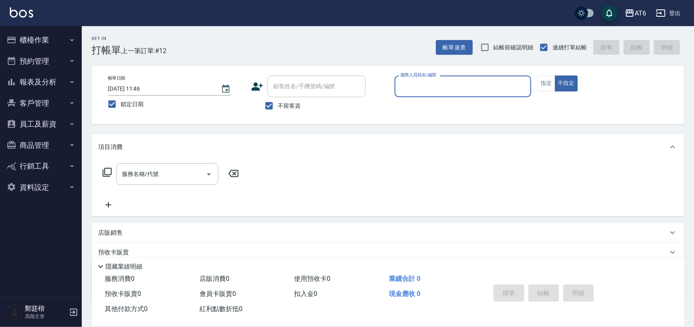
click at [60, 85] on button "報表及分析" at bounding box center [40, 82] width 75 height 21
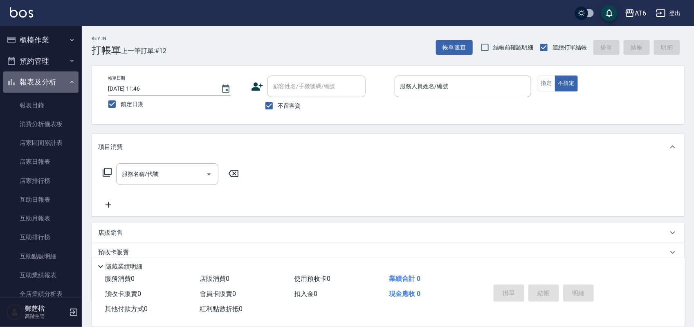
drag, startPoint x: 58, startPoint y: 82, endPoint x: 60, endPoint y: 47, distance: 34.4
click at [57, 82] on button "報表及分析" at bounding box center [40, 82] width 75 height 21
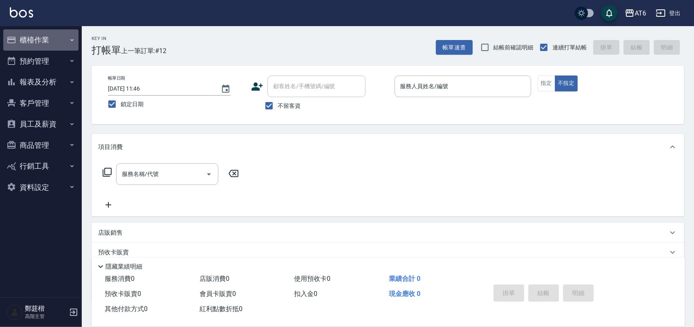
click at [60, 45] on button "櫃檯作業" at bounding box center [40, 39] width 75 height 21
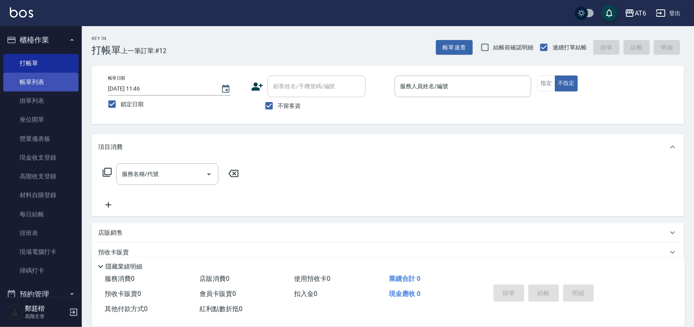
click at [49, 86] on link "帳單列表" at bounding box center [40, 82] width 75 height 19
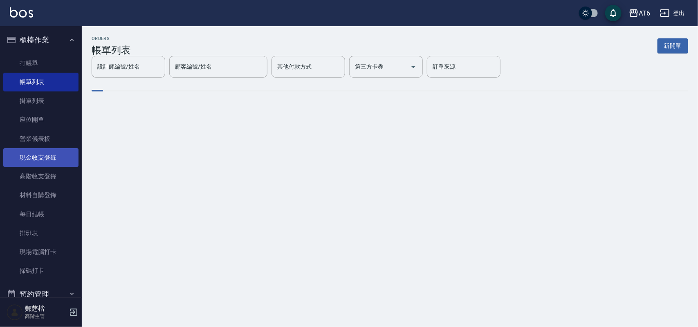
click at [54, 159] on link "現金收支登錄" at bounding box center [40, 157] width 75 height 19
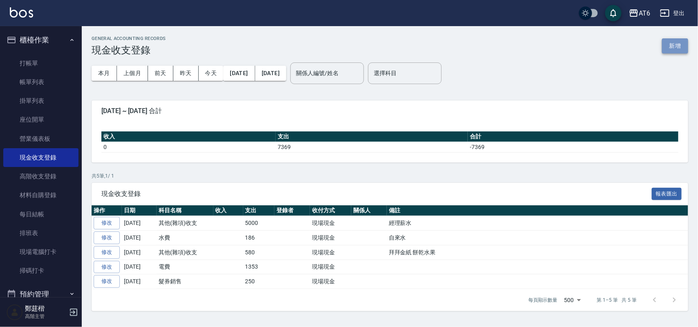
click at [674, 44] on button "新增" at bounding box center [675, 45] width 26 height 15
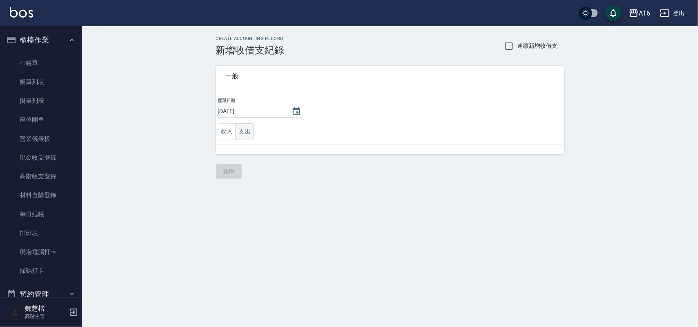
click at [246, 131] on button "支出" at bounding box center [244, 131] width 18 height 17
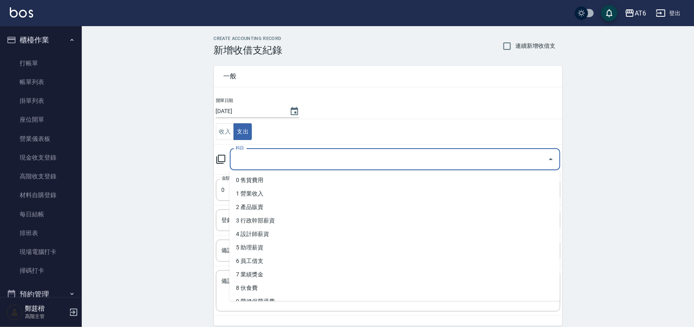
click at [268, 160] on input "科目" at bounding box center [388, 159] width 311 height 14
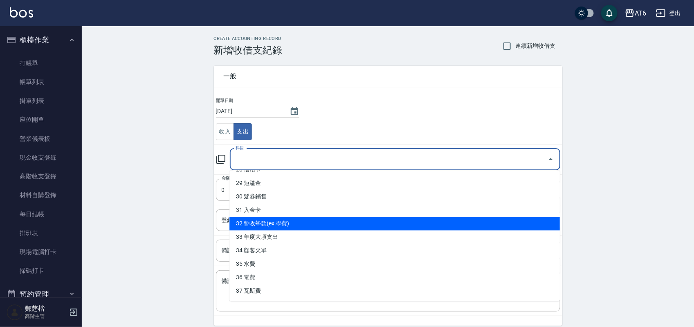
scroll to position [337, 0]
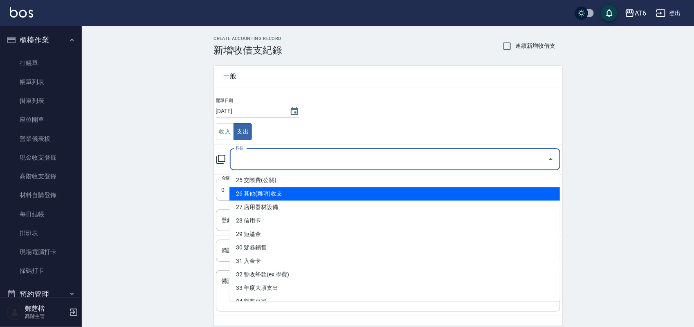
click at [295, 195] on li "26 其他(雜項)收支" at bounding box center [394, 194] width 330 height 13
type input "26 其他(雜項)收支"
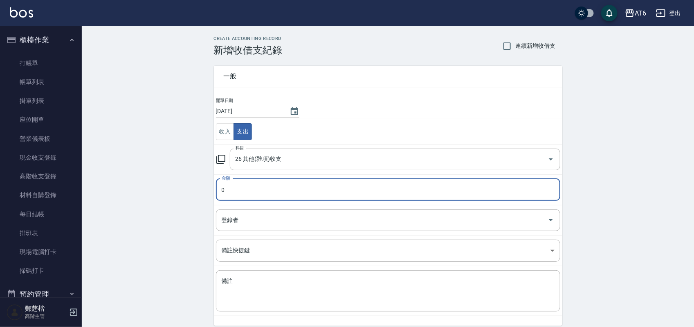
click at [258, 190] on input "0" at bounding box center [388, 190] width 344 height 22
type input "98"
click at [273, 287] on textarea "備註" at bounding box center [388, 292] width 333 height 28
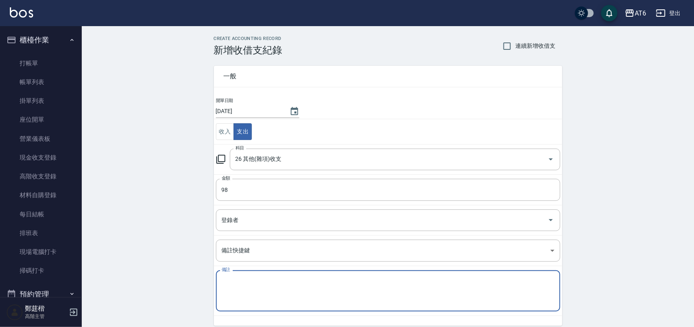
type textarea "ㄨ"
type textarea "鋁箔紙"
click at [171, 246] on div "CREATE ACCOUNTING RECORD 新增收借支紀錄 連續新增收借支 一般 開單日期 [DATE] 收入 支出 科目 26 其他(雜項)收支 科目…" at bounding box center [388, 193] width 612 height 335
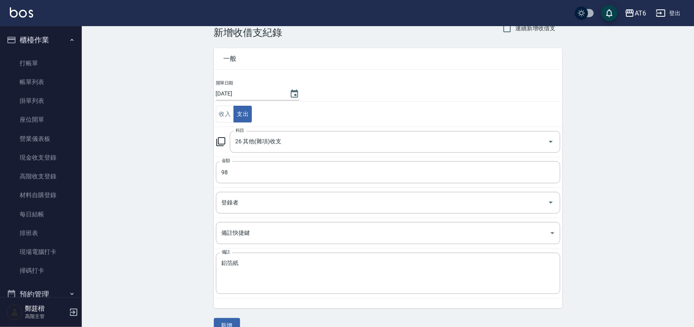
scroll to position [34, 0]
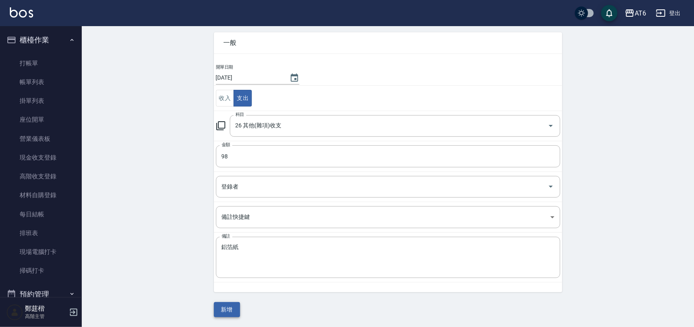
click at [227, 309] on button "新增" at bounding box center [227, 309] width 26 height 15
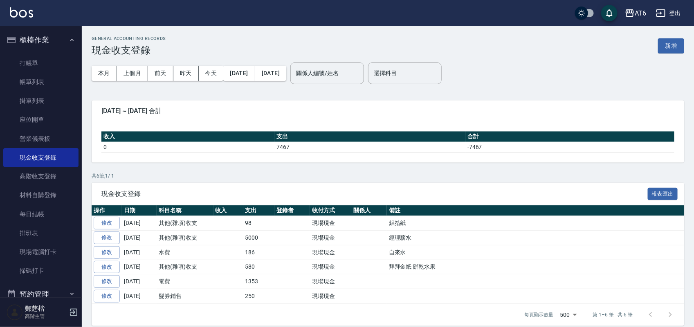
click at [58, 38] on button "櫃檯作業" at bounding box center [40, 39] width 75 height 21
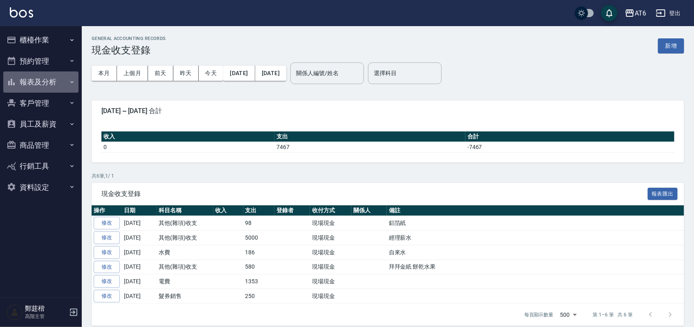
click at [43, 78] on button "報表及分析" at bounding box center [40, 82] width 75 height 21
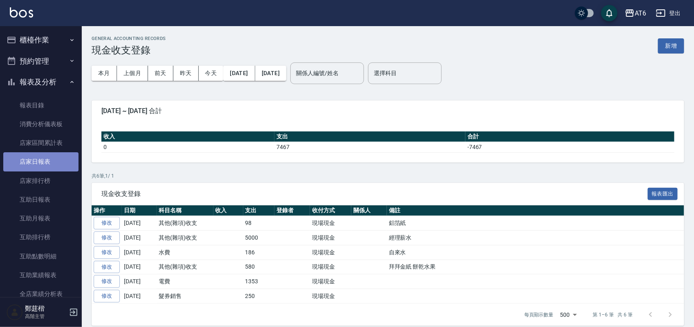
click at [54, 160] on link "店家日報表" at bounding box center [40, 161] width 75 height 19
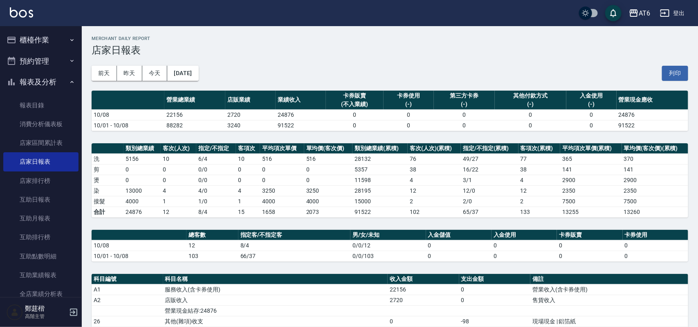
click at [231, 140] on div "AT6 [DATE] 店家日報表 列印時間： [DATE][PHONE_NUMBER]:30 Merchant Daily Report 店家日報表 [DAT…" at bounding box center [390, 256] width 616 height 461
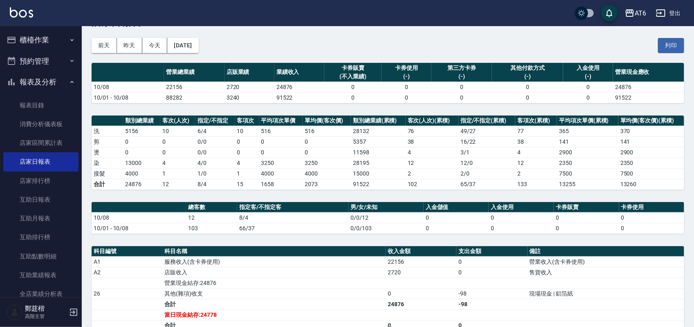
scroll to position [102, 0]
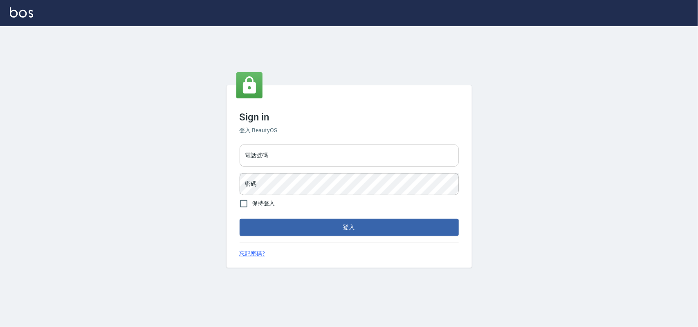
click at [329, 151] on input "電話號碼" at bounding box center [349, 156] width 219 height 22
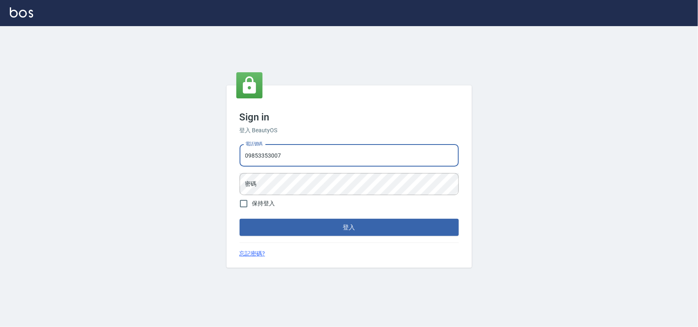
type input "0985335300"
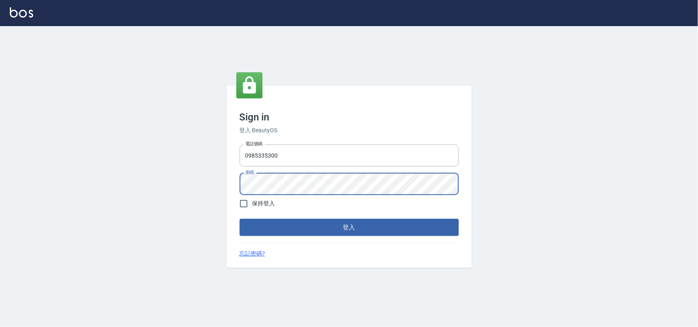
click at [240, 219] on button "登入" at bounding box center [349, 227] width 219 height 17
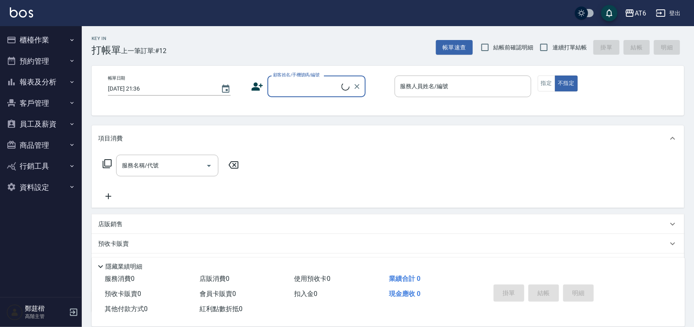
click at [49, 81] on button "報表及分析" at bounding box center [40, 82] width 75 height 21
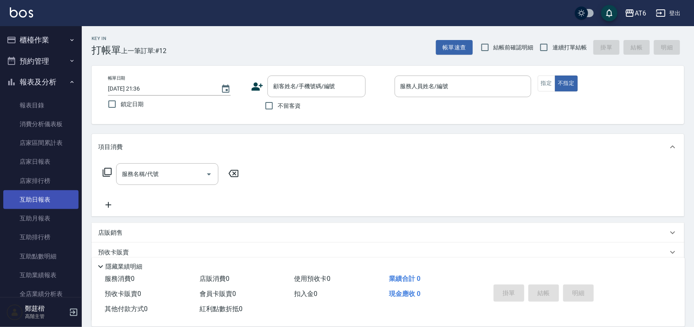
scroll to position [153, 0]
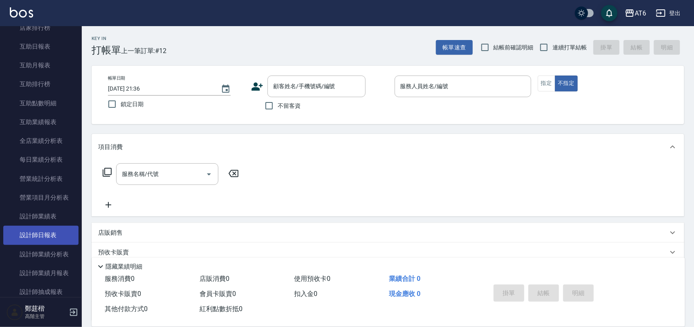
click at [58, 231] on link "設計師日報表" at bounding box center [40, 235] width 75 height 19
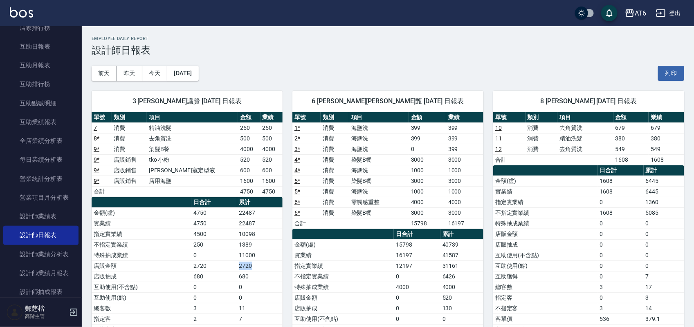
drag, startPoint x: 256, startPoint y: 268, endPoint x: 232, endPoint y: 264, distance: 24.8
click at [232, 264] on tr "店販金額 2720 2720" at bounding box center [187, 266] width 191 height 11
click at [231, 264] on td "2720" at bounding box center [213, 266] width 45 height 11
click at [188, 72] on button "[DATE]" at bounding box center [182, 73] width 31 height 15
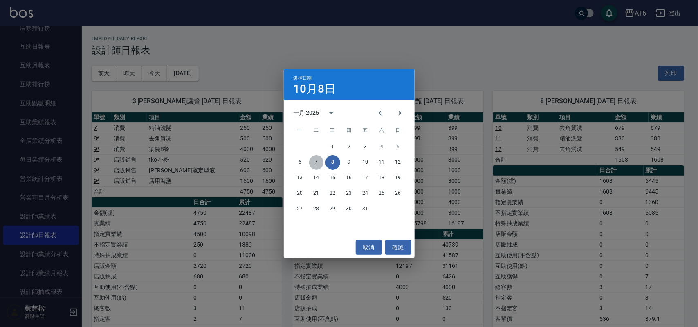
click at [317, 162] on button "7" at bounding box center [316, 162] width 15 height 15
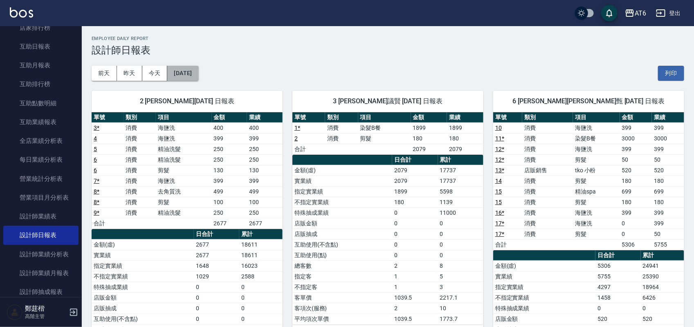
click at [192, 72] on button "2025/10/07" at bounding box center [182, 73] width 31 height 15
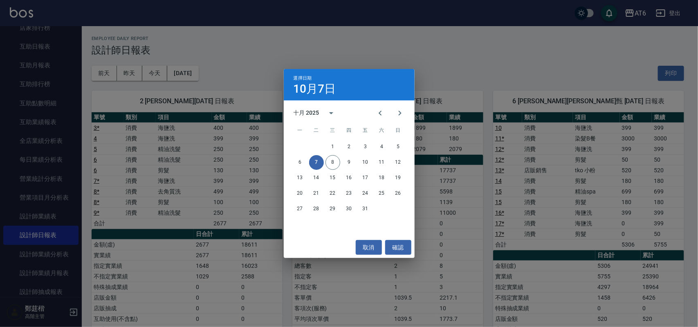
click at [474, 82] on div "選擇日期 10月7日 十月 2025 一 二 三 四 五 六 日 1 2 3 4 5 6 7 8 9 10 11 12 13 14 15 16 17 18 1…" at bounding box center [349, 163] width 698 height 327
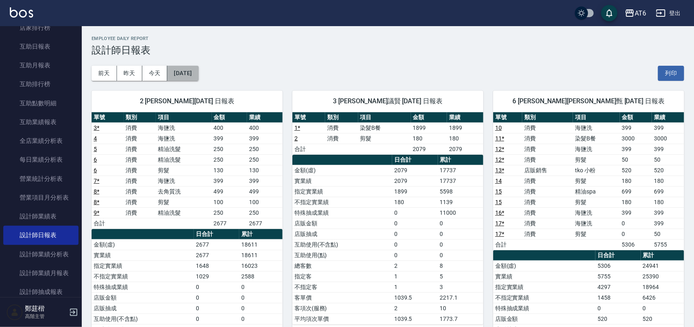
click at [197, 78] on button "2025/10/07" at bounding box center [182, 73] width 31 height 15
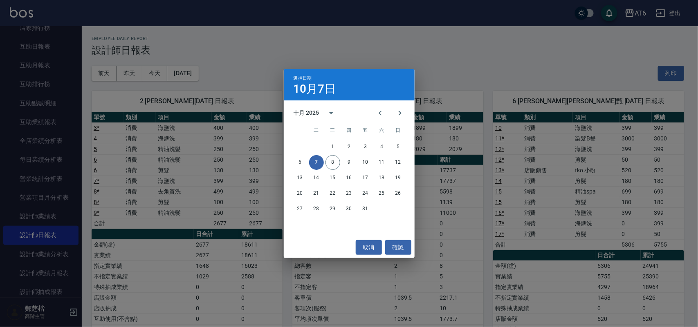
click at [452, 89] on div "選擇日期 10月7日 十月 2025 一 二 三 四 五 六 日 1 2 3 4 5 6 7 8 9 10 11 12 13 14 15 16 17 18 1…" at bounding box center [349, 163] width 698 height 327
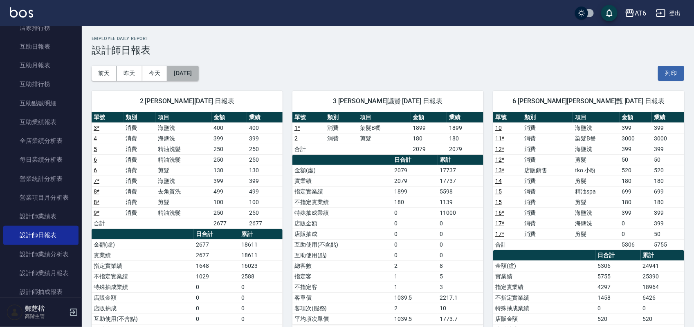
click at [187, 78] on button "2025/10/07" at bounding box center [182, 73] width 31 height 15
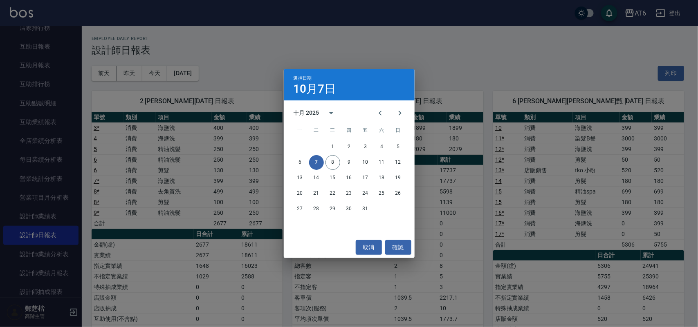
click at [443, 69] on div "選擇日期 10月7日 十月 2025 一 二 三 四 五 六 日 1 2 3 4 5 6 7 8 9 10 11 12 13 14 15 16 17 18 1…" at bounding box center [349, 163] width 698 height 327
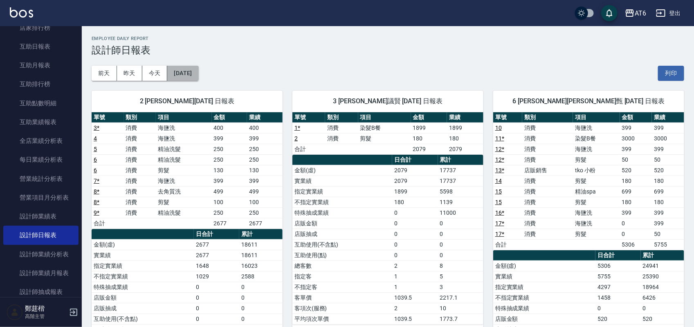
click at [183, 70] on button "2025/10/07" at bounding box center [182, 73] width 31 height 15
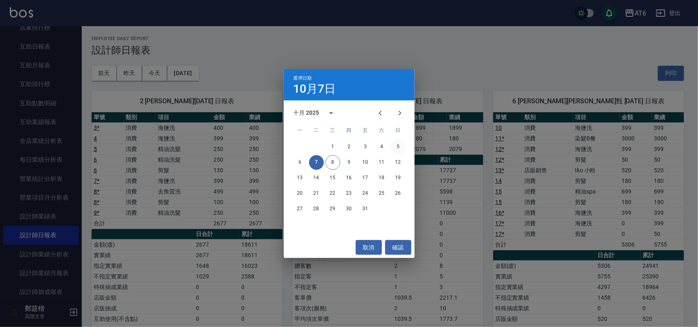
click at [397, 146] on button "5" at bounding box center [398, 147] width 15 height 15
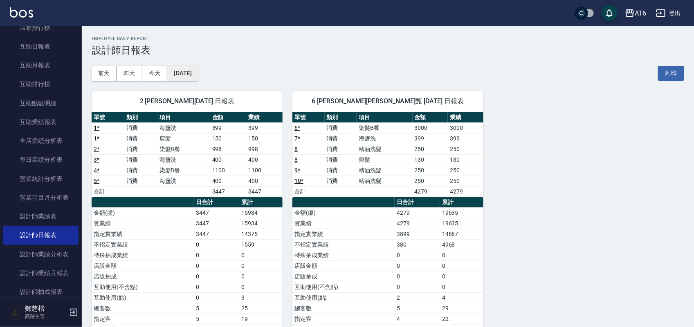
click at [198, 74] on button "2025/10/05" at bounding box center [182, 73] width 31 height 15
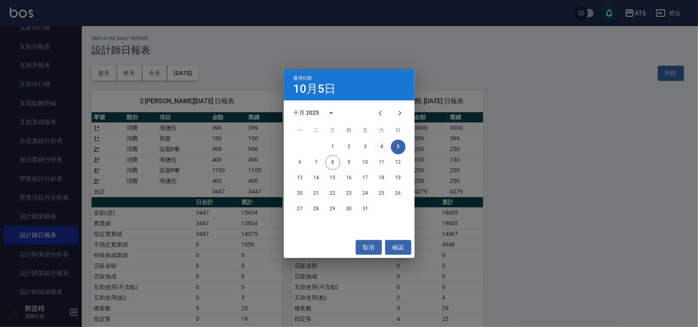
click at [381, 148] on button "4" at bounding box center [381, 147] width 15 height 15
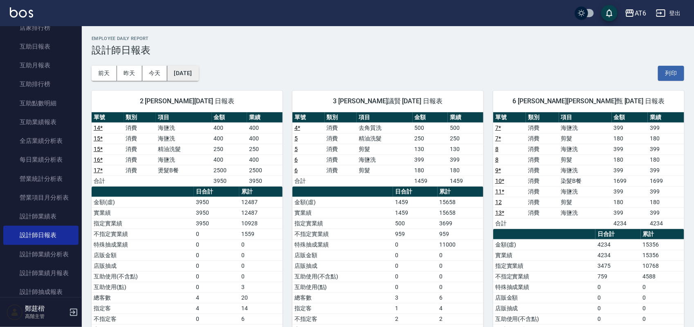
click at [198, 78] on button "2025/10/04" at bounding box center [182, 73] width 31 height 15
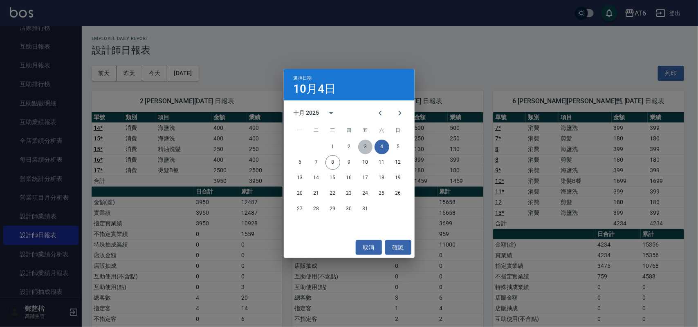
click at [362, 148] on button "3" at bounding box center [365, 147] width 15 height 15
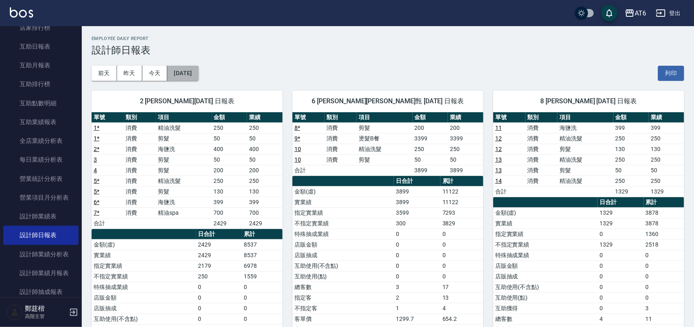
click at [198, 78] on button "2025/10/03" at bounding box center [182, 73] width 31 height 15
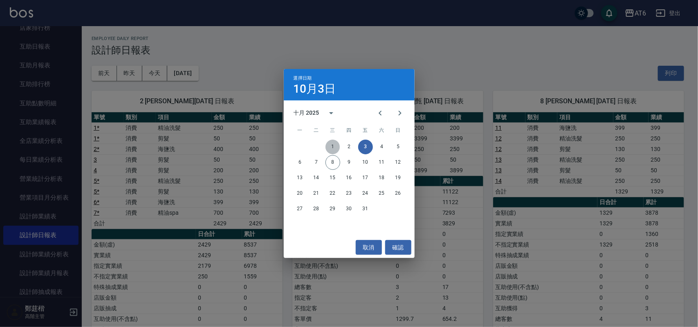
click at [337, 145] on button "1" at bounding box center [332, 147] width 15 height 15
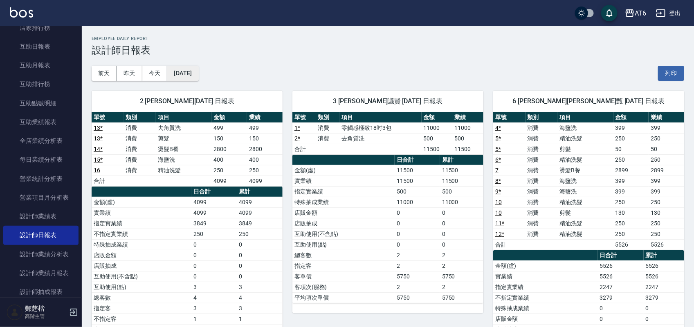
click at [198, 75] on button "[DATE]" at bounding box center [182, 73] width 31 height 15
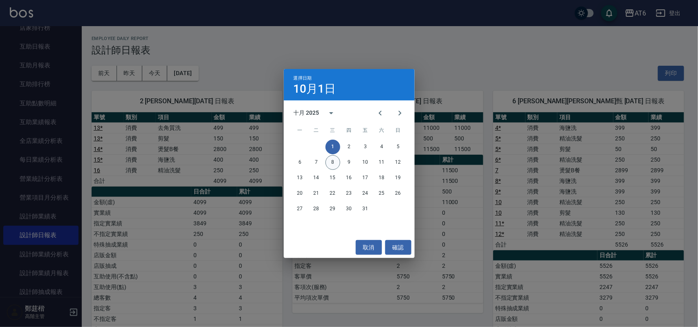
click at [334, 162] on button "8" at bounding box center [332, 162] width 15 height 15
